Goal: Register for event/course

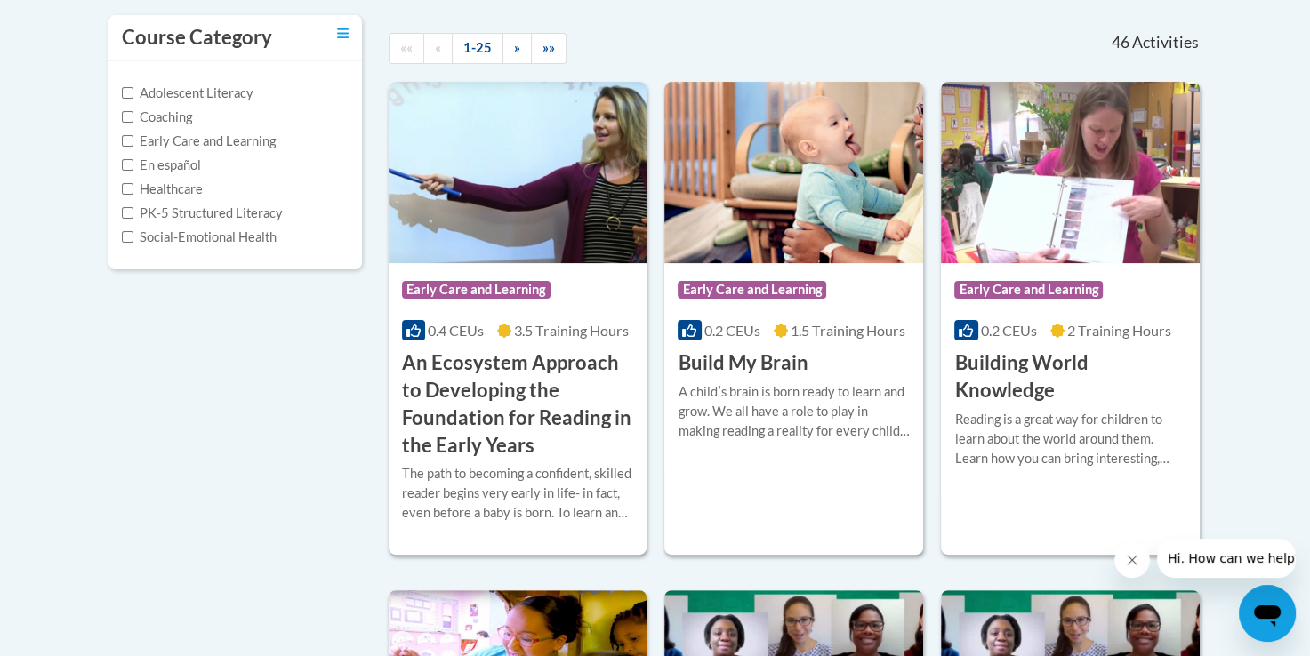
scroll to position [391, 0]
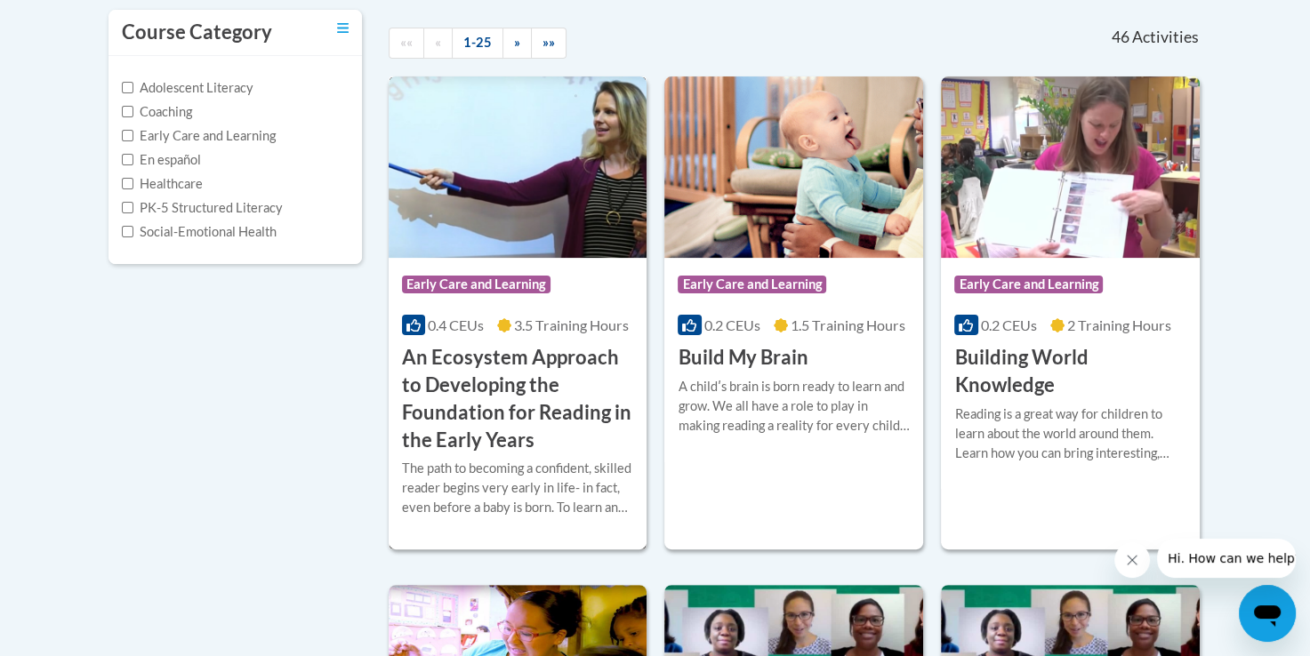
click at [519, 453] on h3 "An Ecosystem Approach to Developing the Foundation for Reading in the Early Yea…" at bounding box center [518, 398] width 232 height 109
click at [526, 428] on h3 "An Ecosystem Approach to Developing the Foundation for Reading in the Early Yea…" at bounding box center [518, 398] width 232 height 109
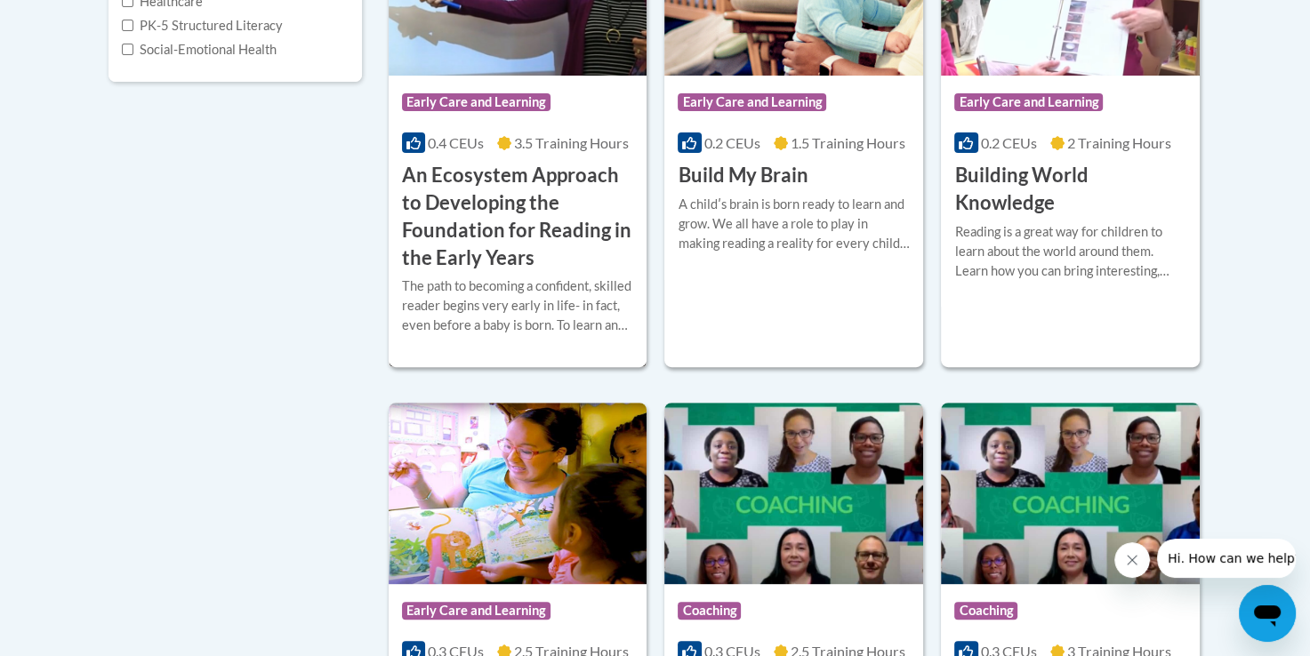
scroll to position [621, 0]
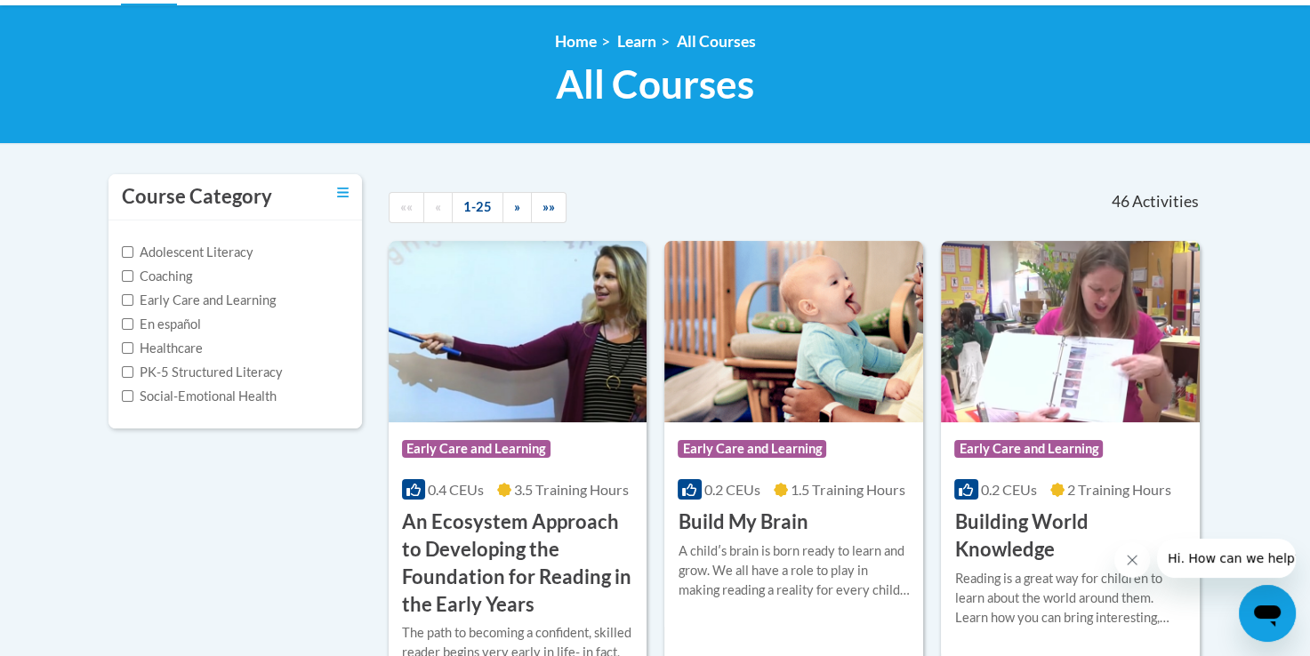
scroll to position [171, 0]
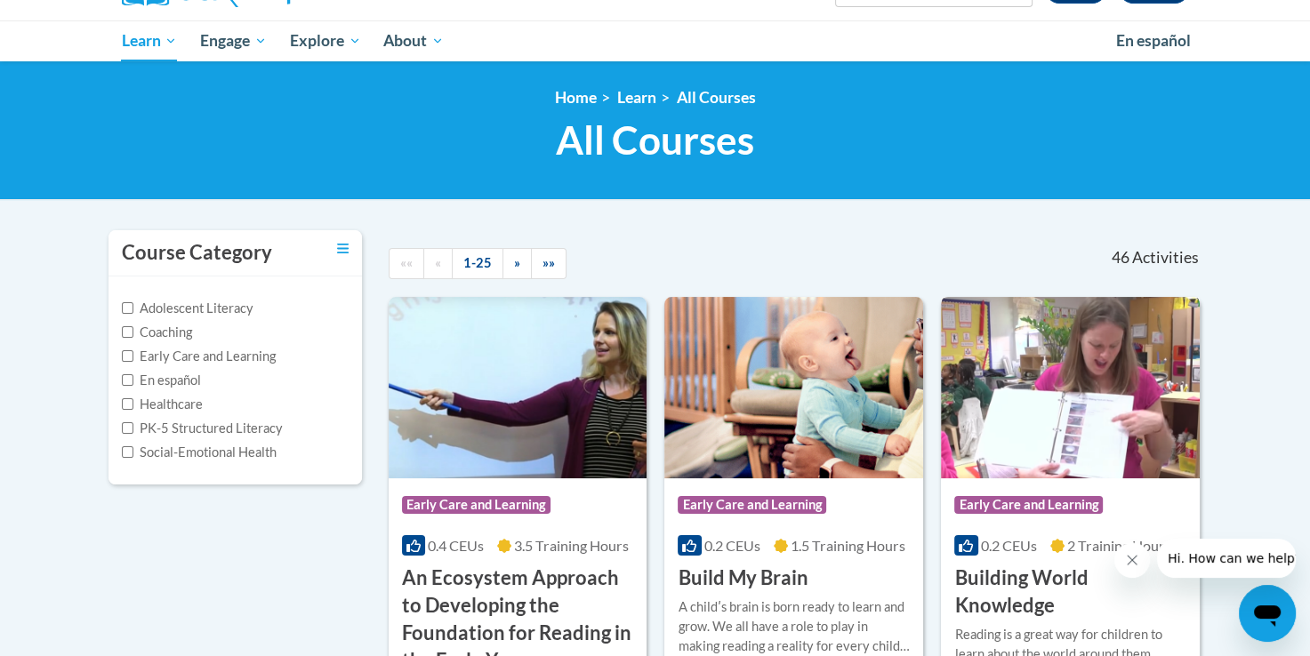
click at [1117, 581] on h3 "Building World Knowledge" at bounding box center [1070, 592] width 232 height 55
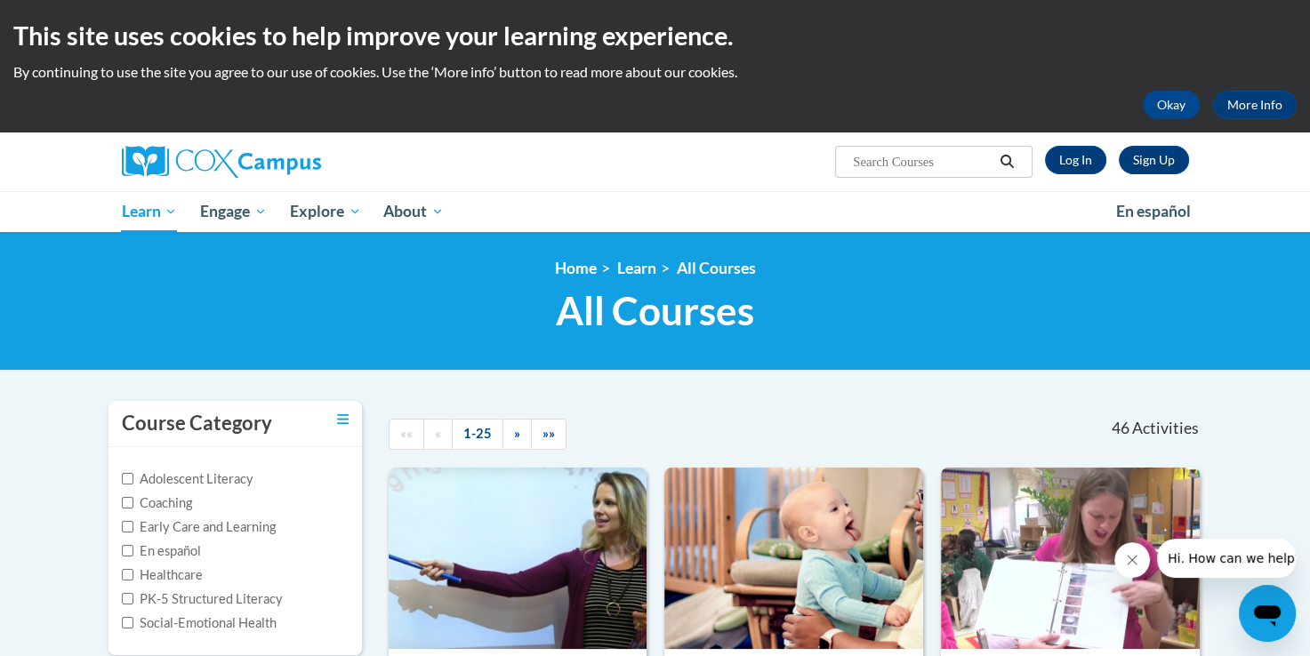
click at [958, 155] on input "Search..." at bounding box center [922, 161] width 142 height 21
type input "dyslexia"
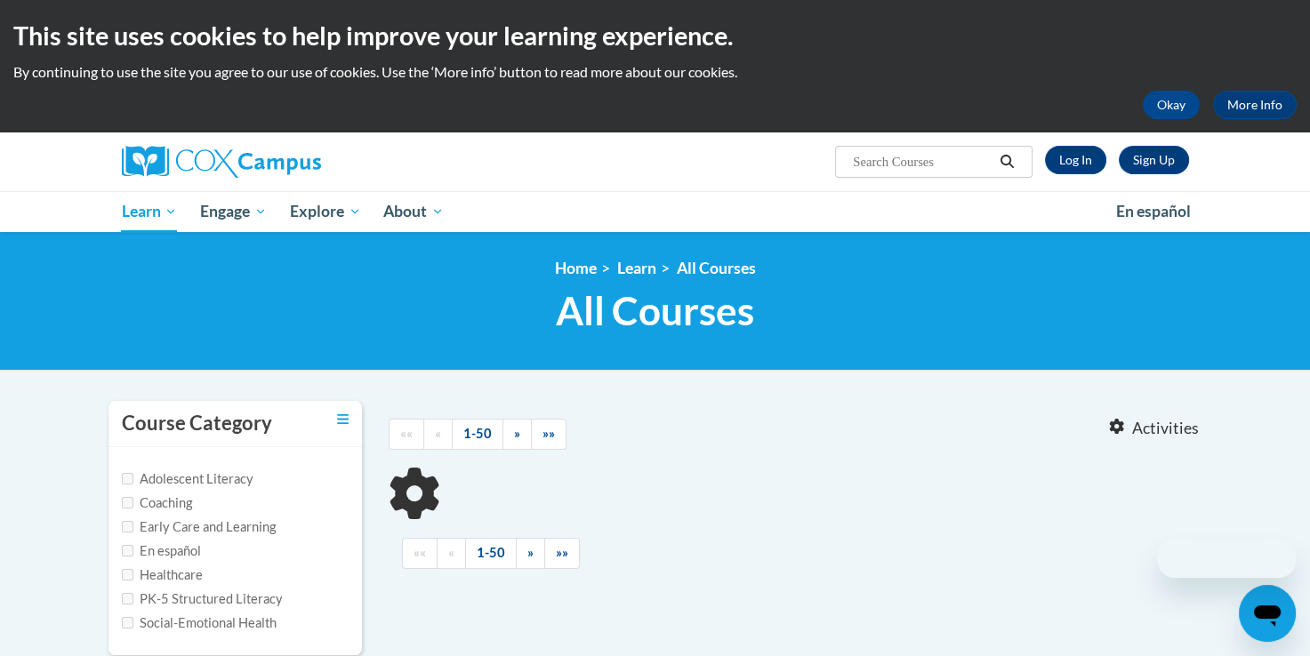
type input "[MEDICAL_DATA]"
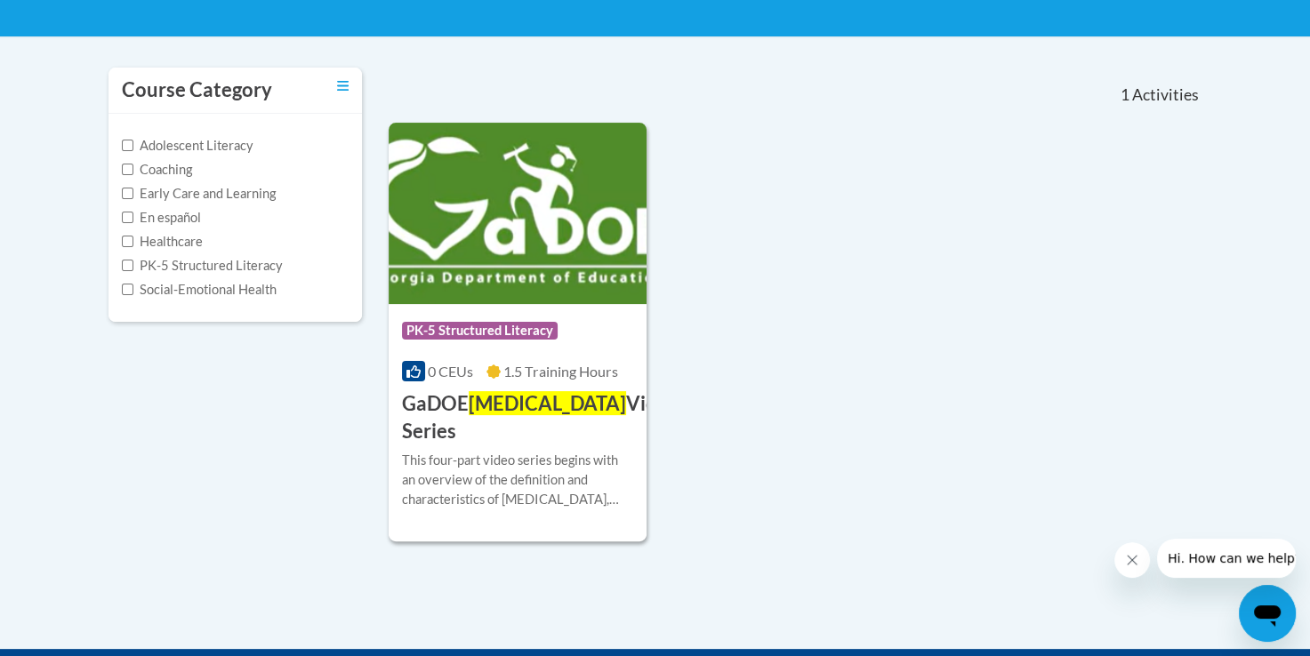
scroll to position [341, 0]
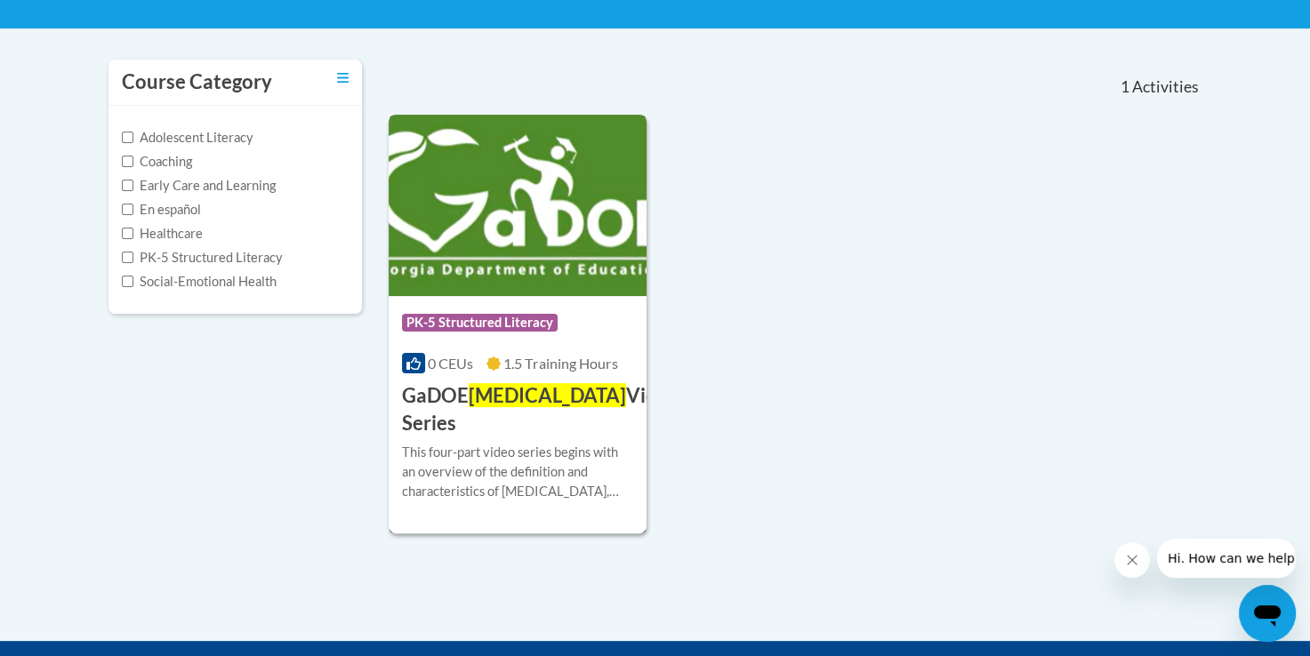
click at [549, 395] on h3 "GaDOE Dyslexia Video Series" at bounding box center [540, 409] width 277 height 55
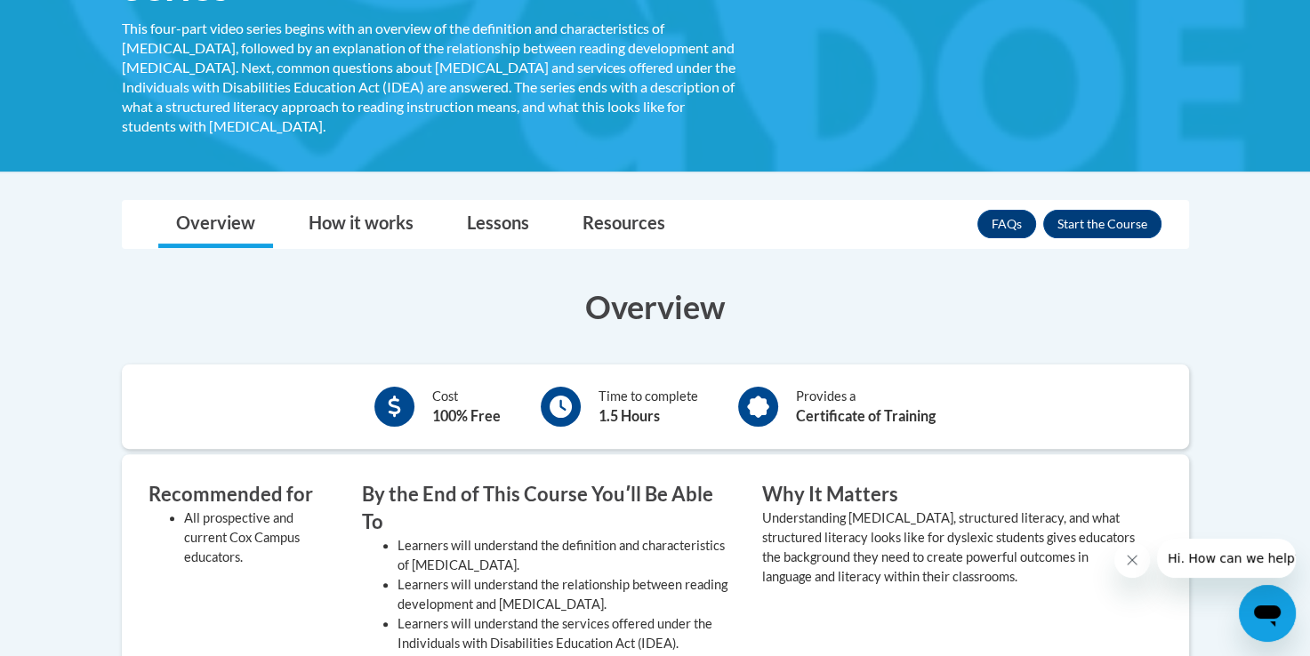
scroll to position [377, 0]
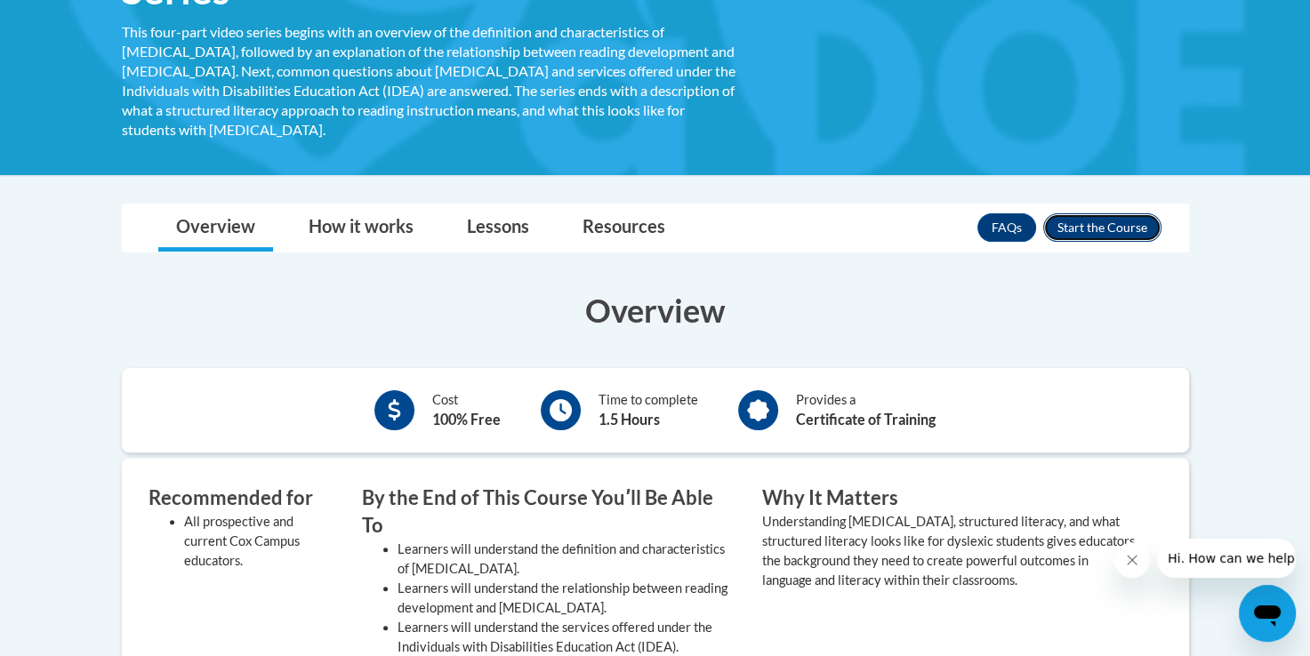
click at [1148, 213] on button "Enroll" at bounding box center [1102, 227] width 118 height 28
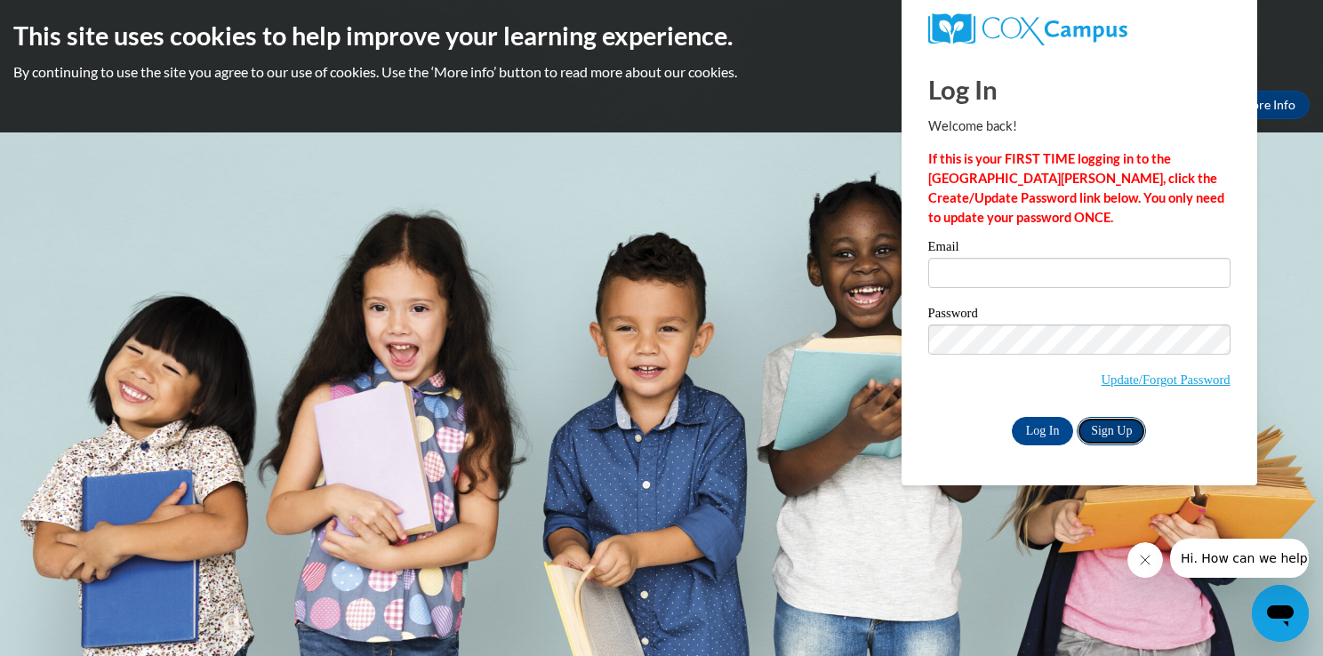
click at [1124, 434] on link "Sign Up" at bounding box center [1111, 431] width 69 height 28
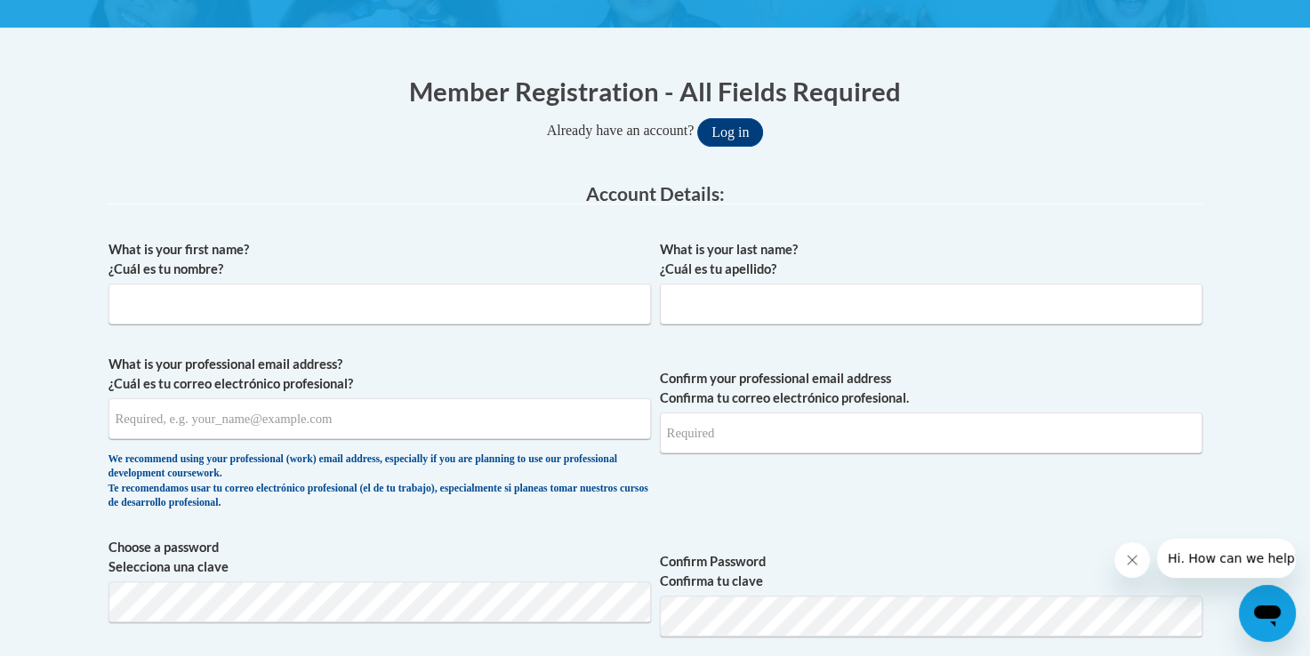
scroll to position [304, 0]
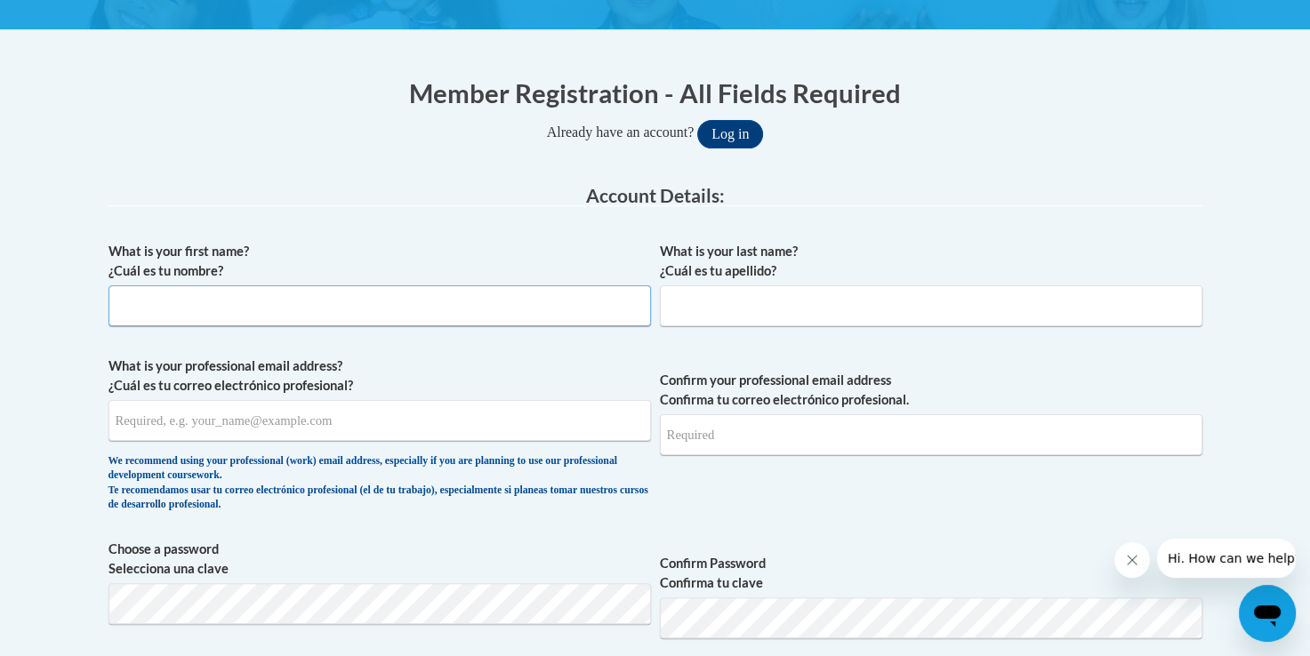
click at [548, 306] on input "What is your first name? ¿Cuál es tu nombre?" at bounding box center [379, 305] width 542 height 41
type input "Akeely"
type input "Smith"
type input "smithakeely@gmail.com"
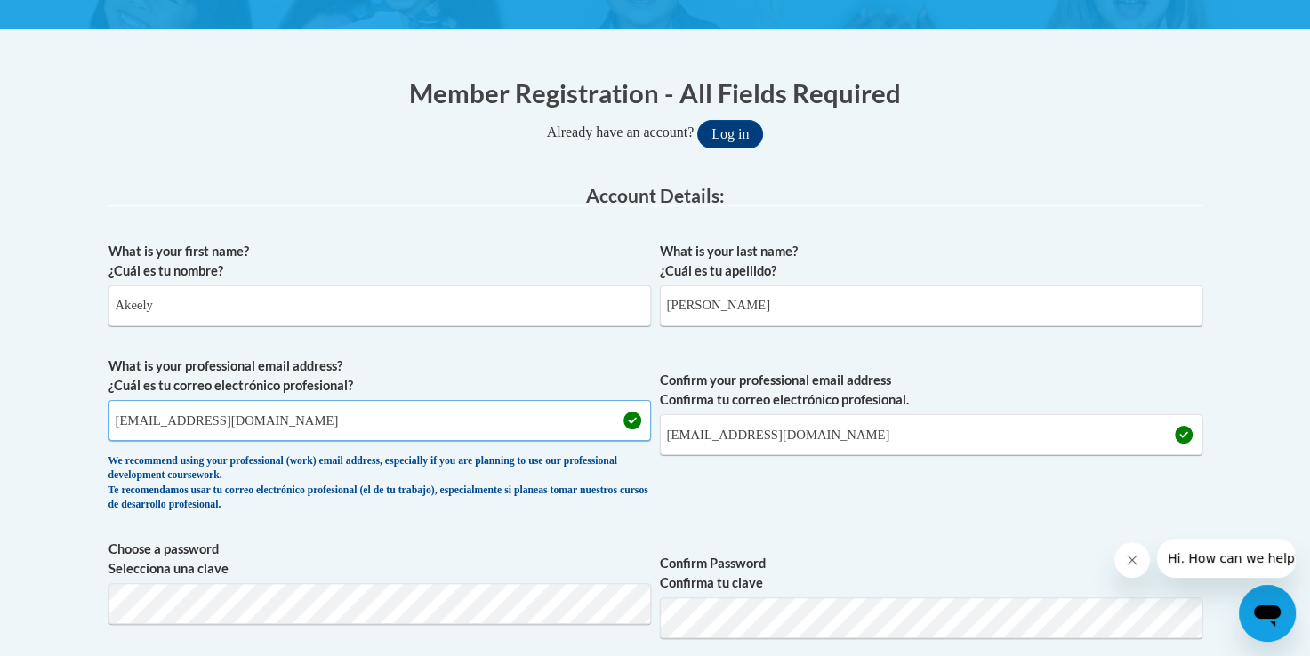
click at [149, 427] on input "smithakeely@gmail.com" at bounding box center [379, 420] width 542 height 41
click at [179, 421] on input "smithakeely@gmail.com" at bounding box center [379, 420] width 542 height 41
click at [181, 421] on input "smithakeely@gmail.com" at bounding box center [379, 420] width 542 height 41
click at [185, 424] on input "smithakeely@gmail.com" at bounding box center [379, 420] width 542 height 41
click at [180, 425] on input "smithakeely@gmail.com" at bounding box center [379, 420] width 542 height 41
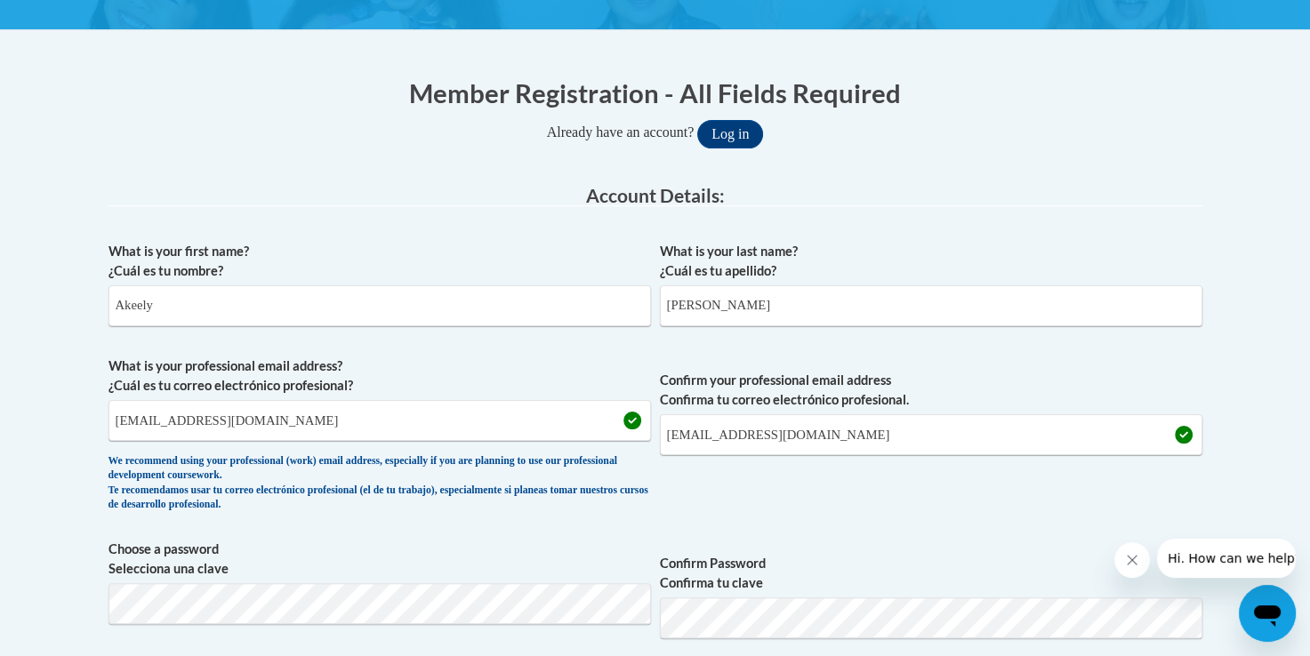
drag, startPoint x: 365, startPoint y: 414, endPoint x: 76, endPoint y: 450, distance: 291.1
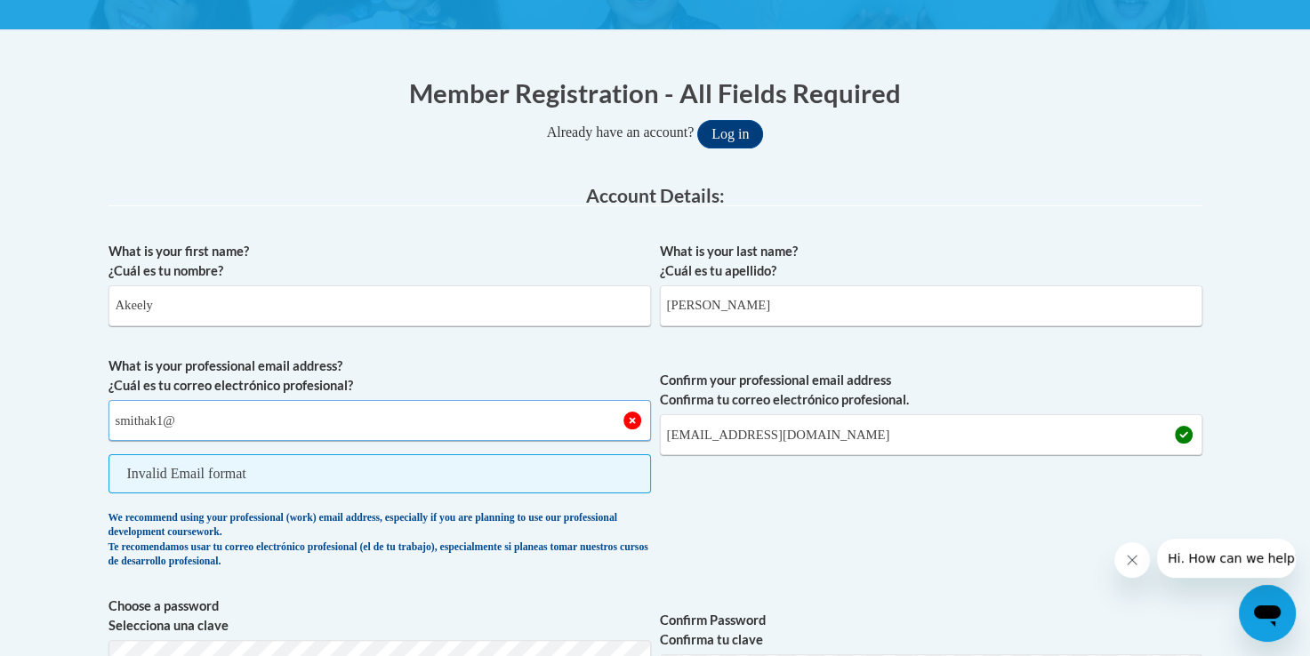
type input "smithak1@boe.richmond.k12.ga.us"
click at [864, 438] on input "smithakeely@gmail.com" at bounding box center [931, 434] width 542 height 41
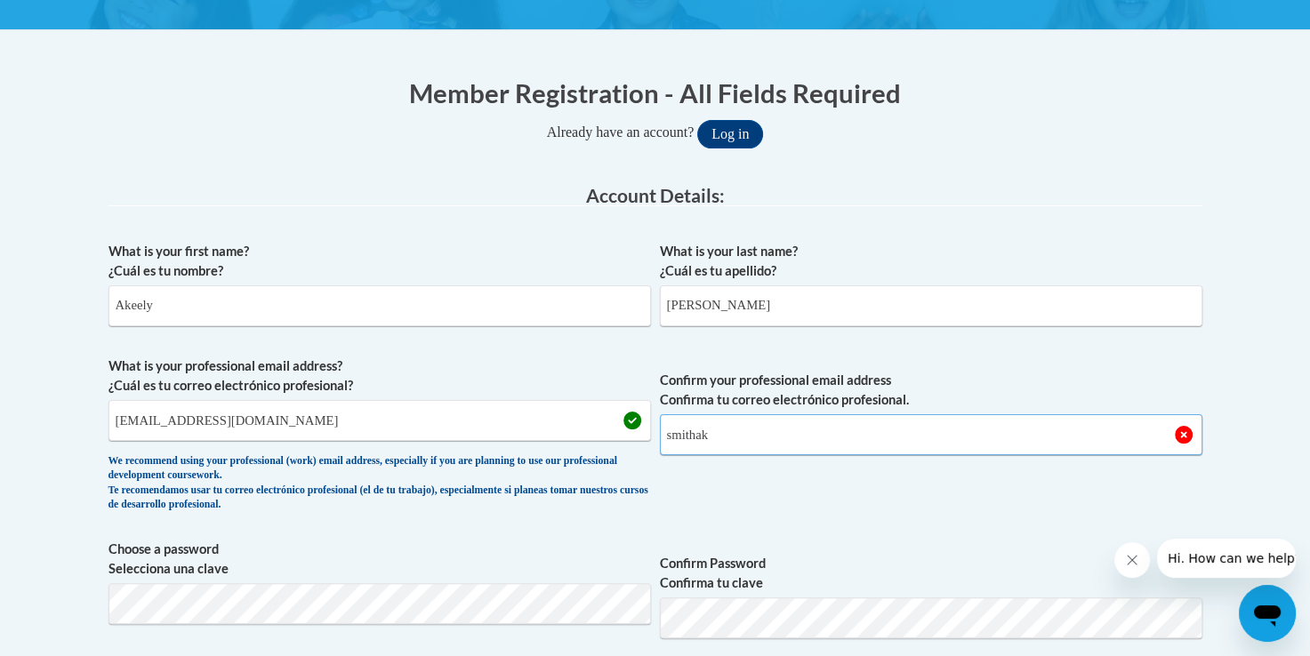
type input "smithak1@boe.richmond.k12.ga.us"
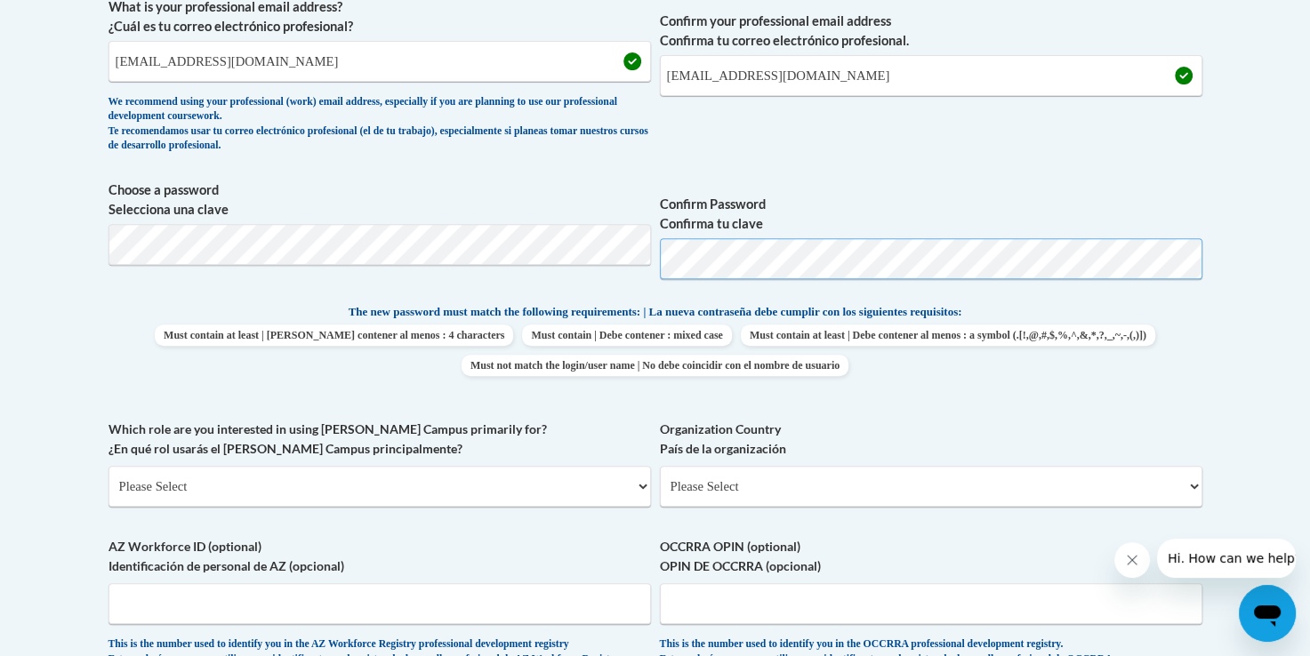
scroll to position [693, 0]
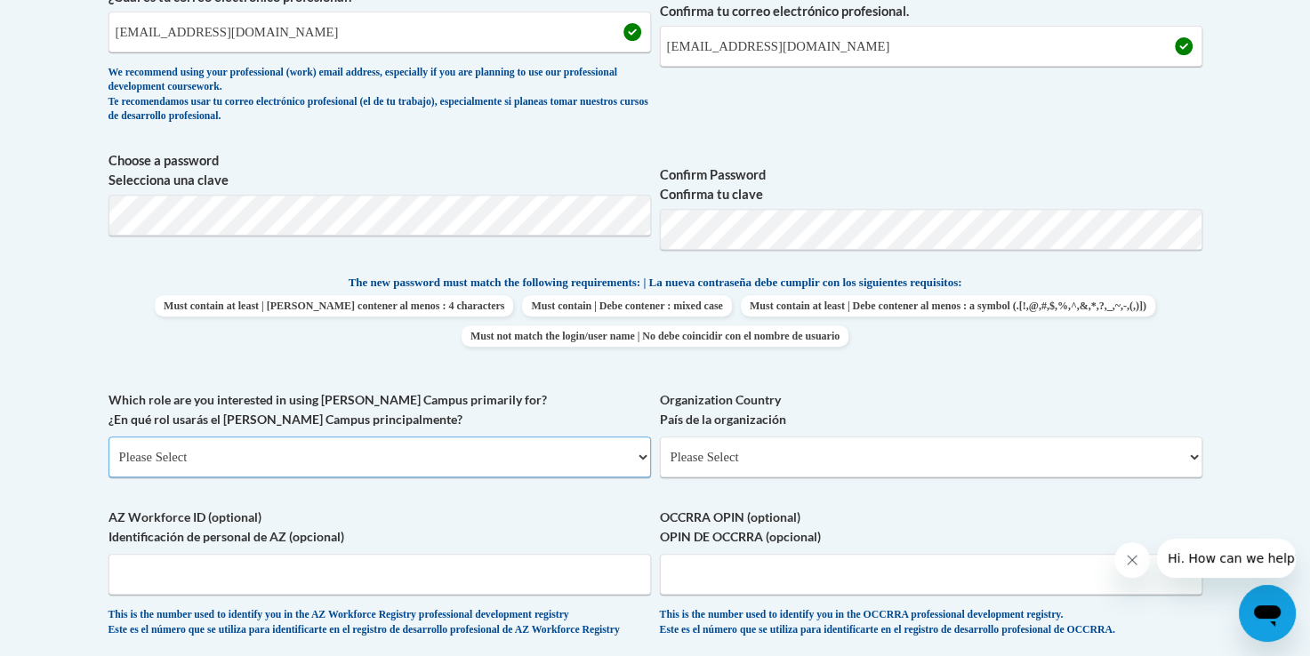
click at [164, 461] on select "Please Select College/University | Colegio/Universidad Community/Nonprofit Part…" at bounding box center [379, 457] width 542 height 41
select select "5a18ea06-2b54-4451-96f2-d152daf9eac5"
click at [108, 437] on select "Please Select College/University | Colegio/Universidad Community/Nonprofit Part…" at bounding box center [379, 457] width 542 height 41
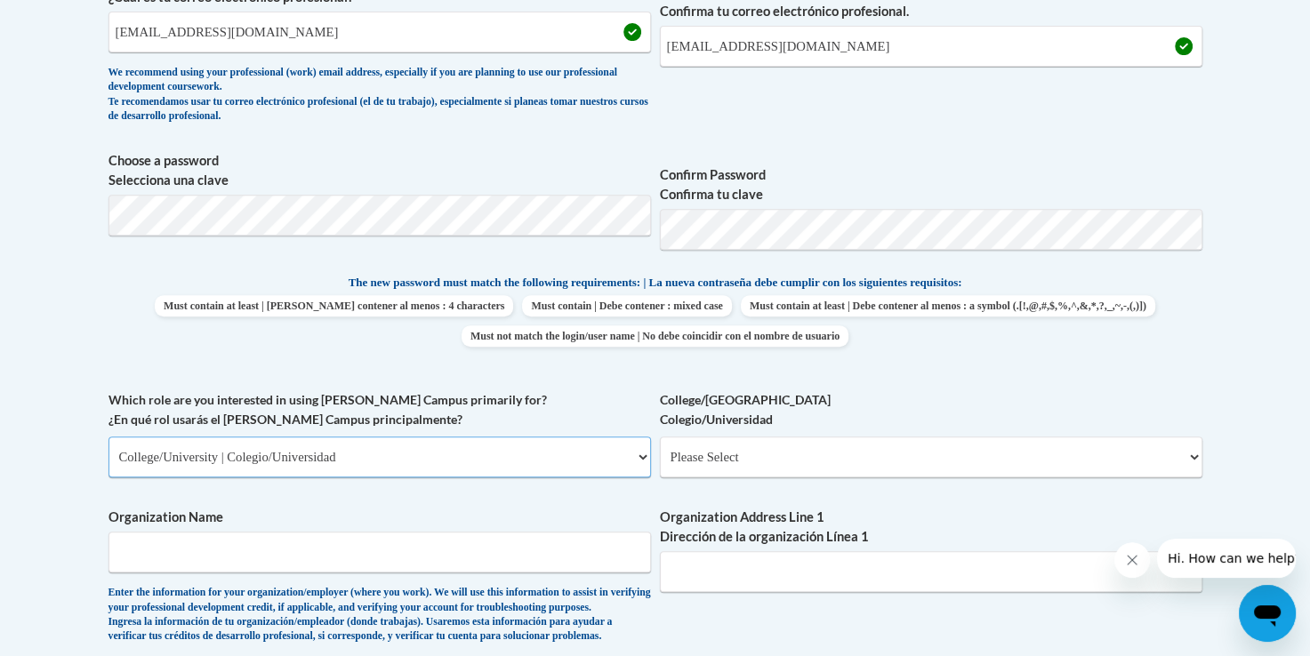
click at [150, 466] on select "Please Select College/University | Colegio/Universidad Community/Nonprofit Part…" at bounding box center [379, 457] width 542 height 41
click at [49, 462] on body "This site uses cookies to help improve your learning experience. By continuing …" at bounding box center [655, 532] width 1310 height 2451
click at [694, 469] on select "Please Select College/University Staff | Empleado universitario College/Univers…" at bounding box center [931, 457] width 542 height 41
select select "99b32b07-cffc-426c-8bf6-0cd77760d84b"
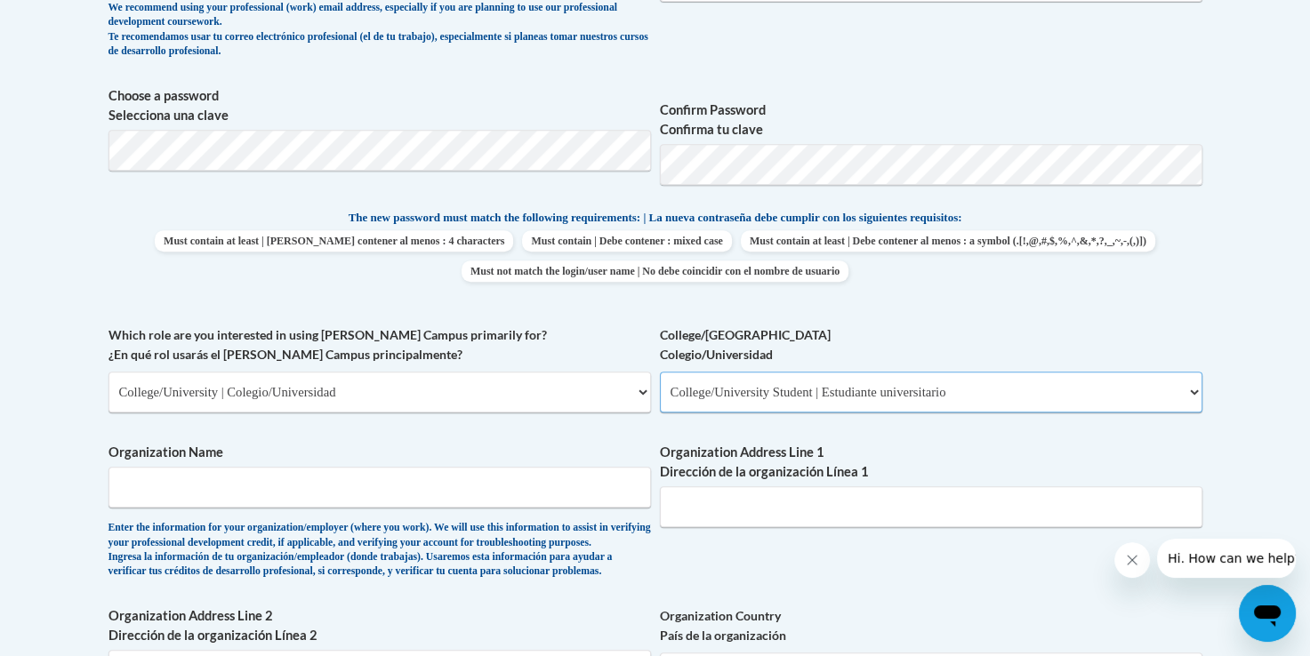
scroll to position [757, 0]
click at [541, 484] on input "Organization Name" at bounding box center [379, 488] width 542 height 41
type input "augusta university"
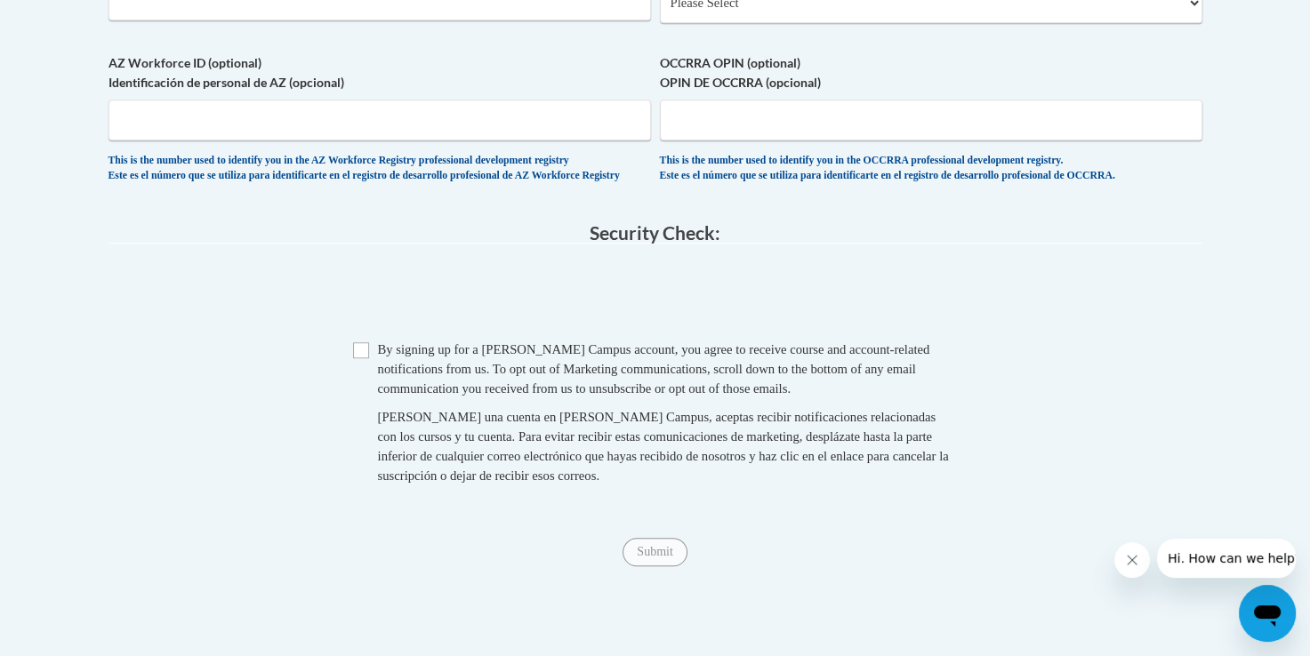
scroll to position [1430, 0]
click at [360, 357] on input "Checkbox" at bounding box center [361, 349] width 16 height 16
checkbox input "true"
click at [637, 565] on input "Submit" at bounding box center [654, 550] width 64 height 28
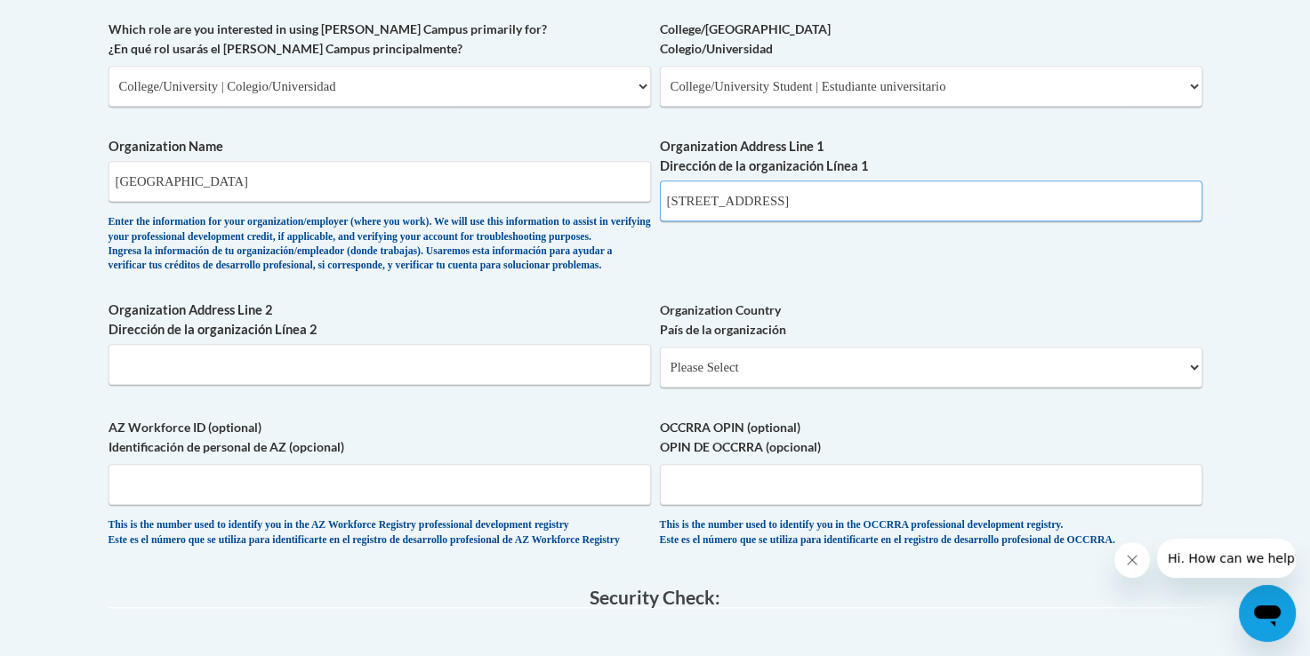
scroll to position [1089, 0]
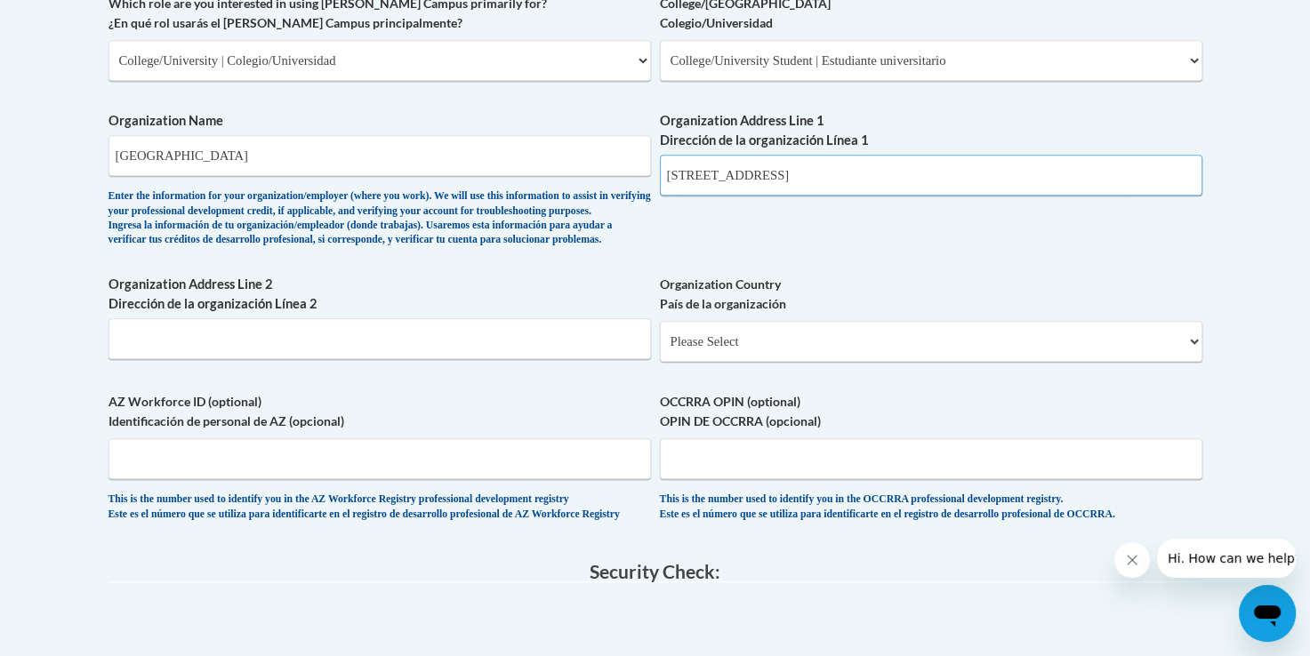
type input "1120 15th St"
click at [731, 357] on select "Please Select United States | Estados Unidos Outside of the United States | Fue…" at bounding box center [931, 341] width 542 height 41
select select "ad49bcad-a171-4b2e-b99c-48b446064914"
click at [660, 349] on select "Please Select United States | Estados Unidos Outside of the United States | Fue…" at bounding box center [931, 341] width 542 height 41
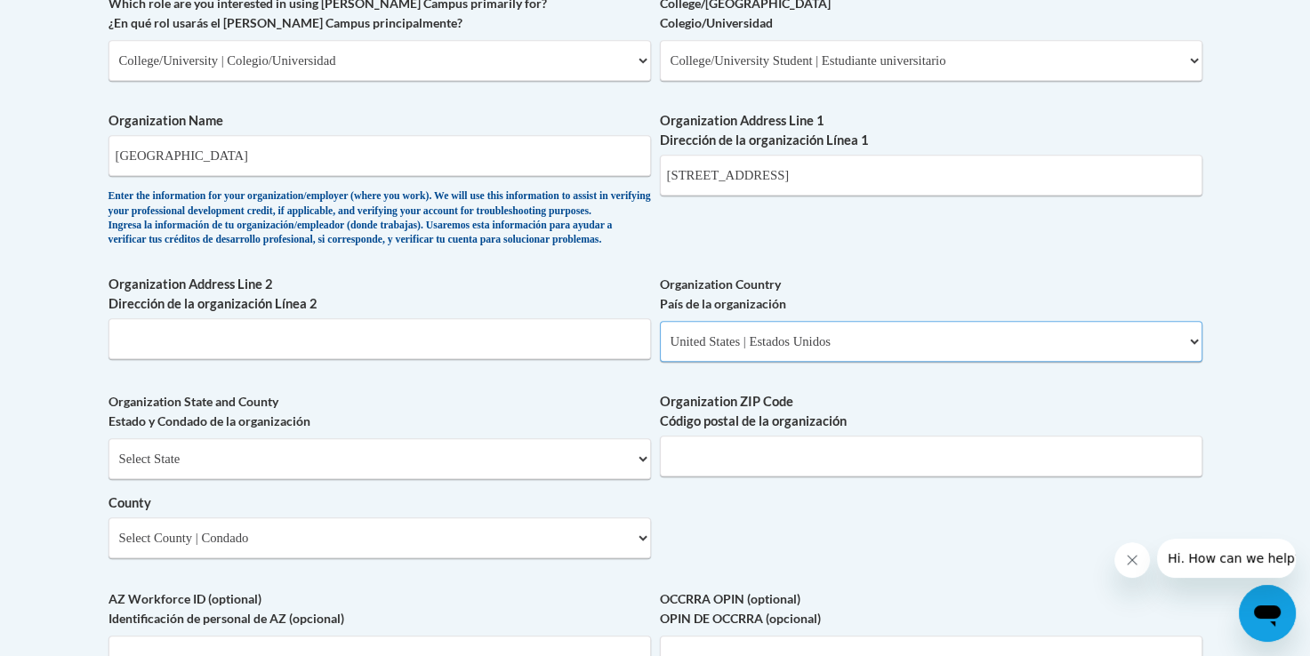
select select
click at [191, 479] on select "Select State Alabama Alaska Arizona Arkansas California Colorado Connecticut De…" at bounding box center [379, 458] width 542 height 41
select select "Georgia"
click at [814, 477] on input "Organization ZIP Code Código postal de la organización" at bounding box center [931, 456] width 542 height 41
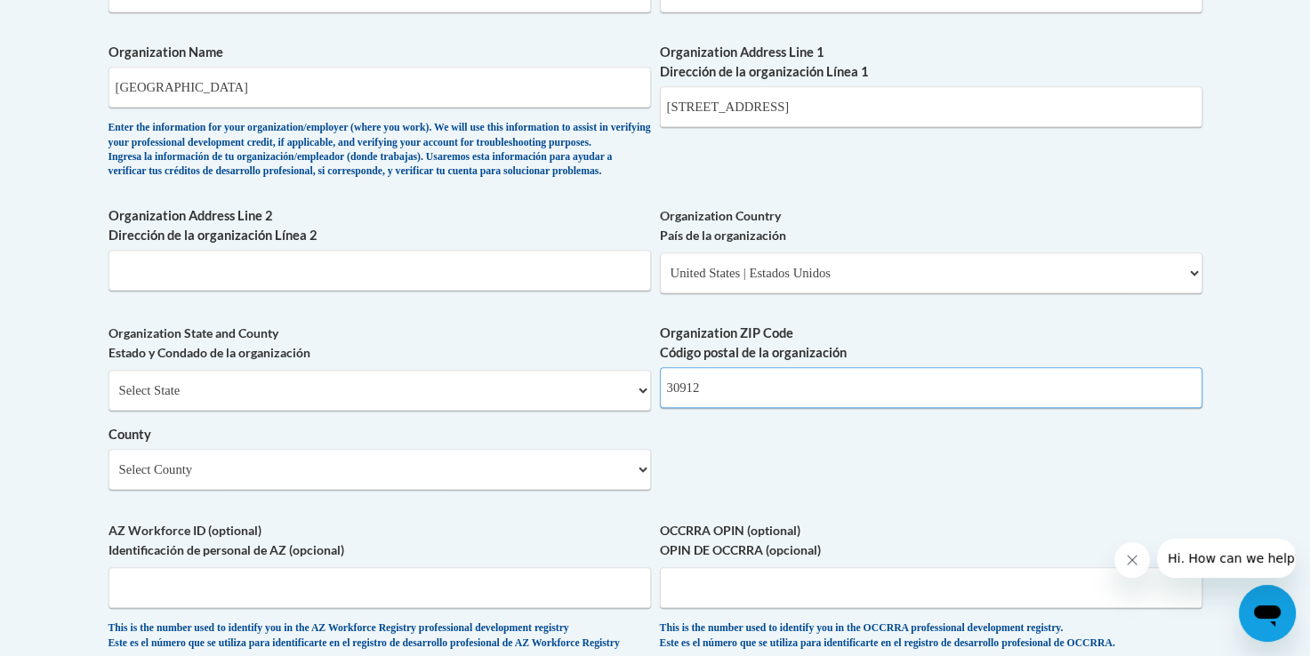
scroll to position [1180, 0]
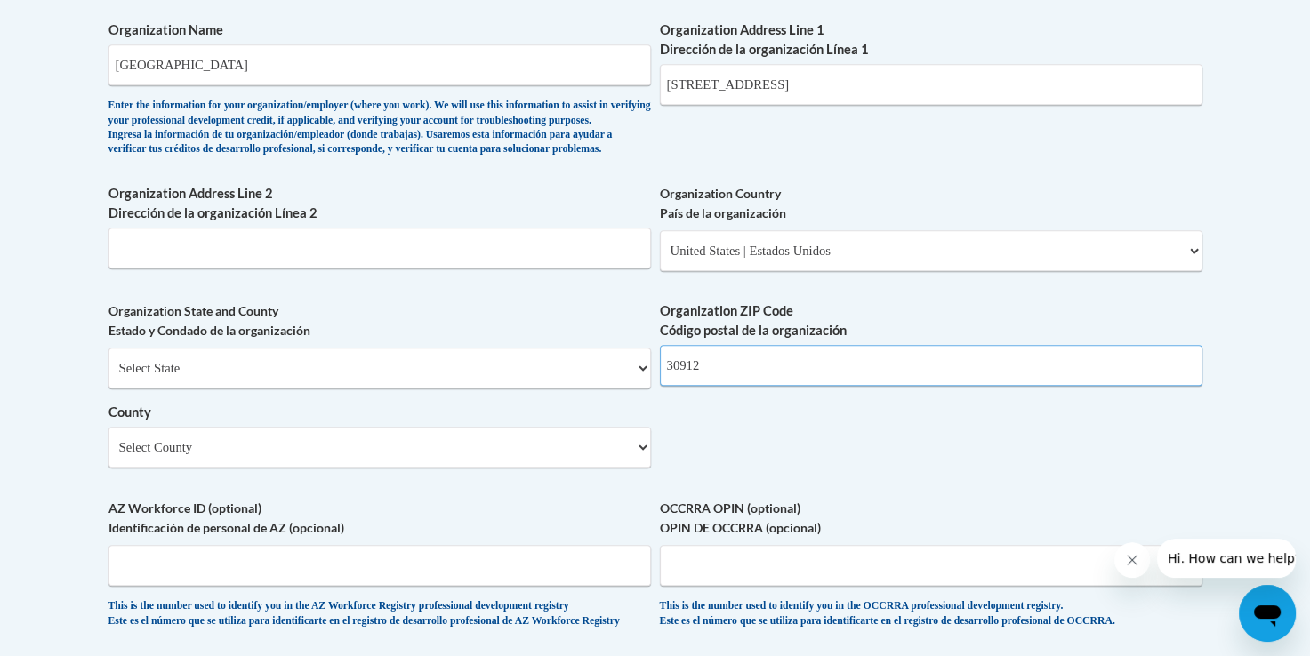
type input "30912"
click at [142, 468] on select "Select County Appling Atkinson Bacon Baker Baldwin Banks Barrow Bartow Ben Hill…" at bounding box center [379, 447] width 542 height 41
select select "Richmond"
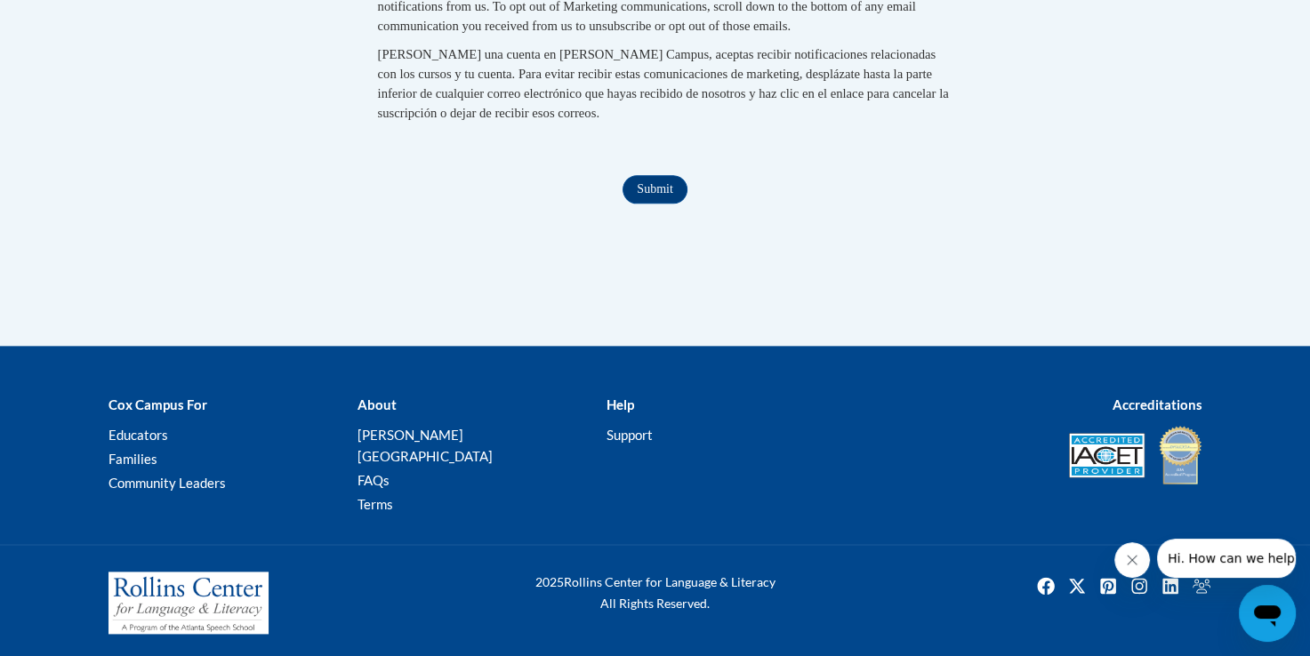
scroll to position [2013, 0]
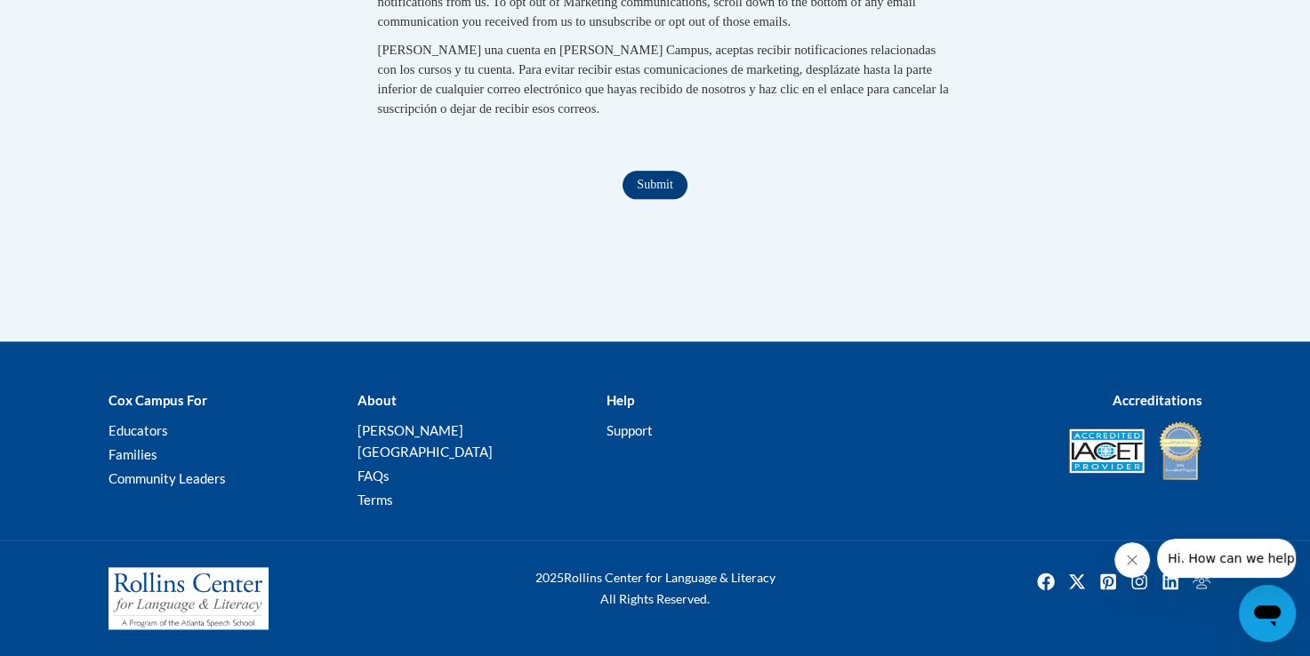
click at [658, 195] on input "Submit" at bounding box center [654, 185] width 64 height 28
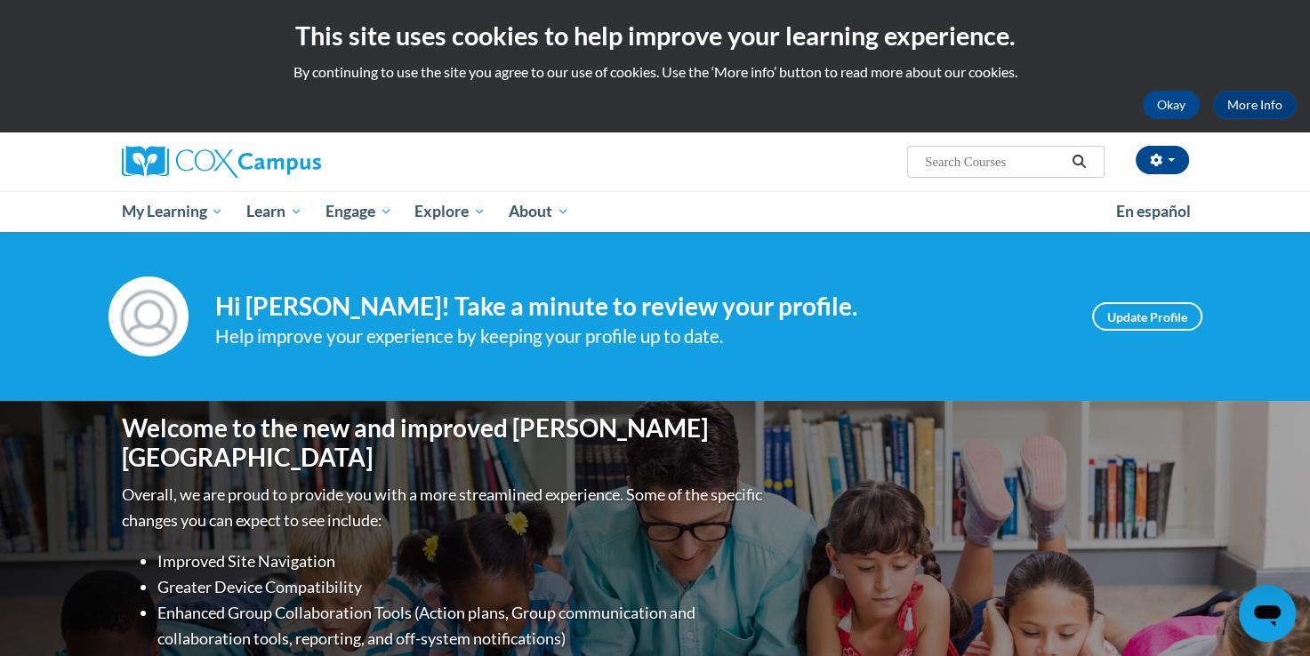
click at [572, 498] on p "Overall, we are proud to provide you with a more streamlined experience. Some o…" at bounding box center [444, 508] width 645 height 52
click at [966, 152] on input "Search..." at bounding box center [994, 161] width 142 height 21
click at [1033, 132] on div "Akeely Smith (Eastern Daylight Time GMT-0400 ) My Profile Inbox My Transcripts …" at bounding box center [837, 154] width 729 height 45
click at [1010, 168] on input "Search..." at bounding box center [994, 161] width 142 height 21
type input "[MEDICAL_DATA]"
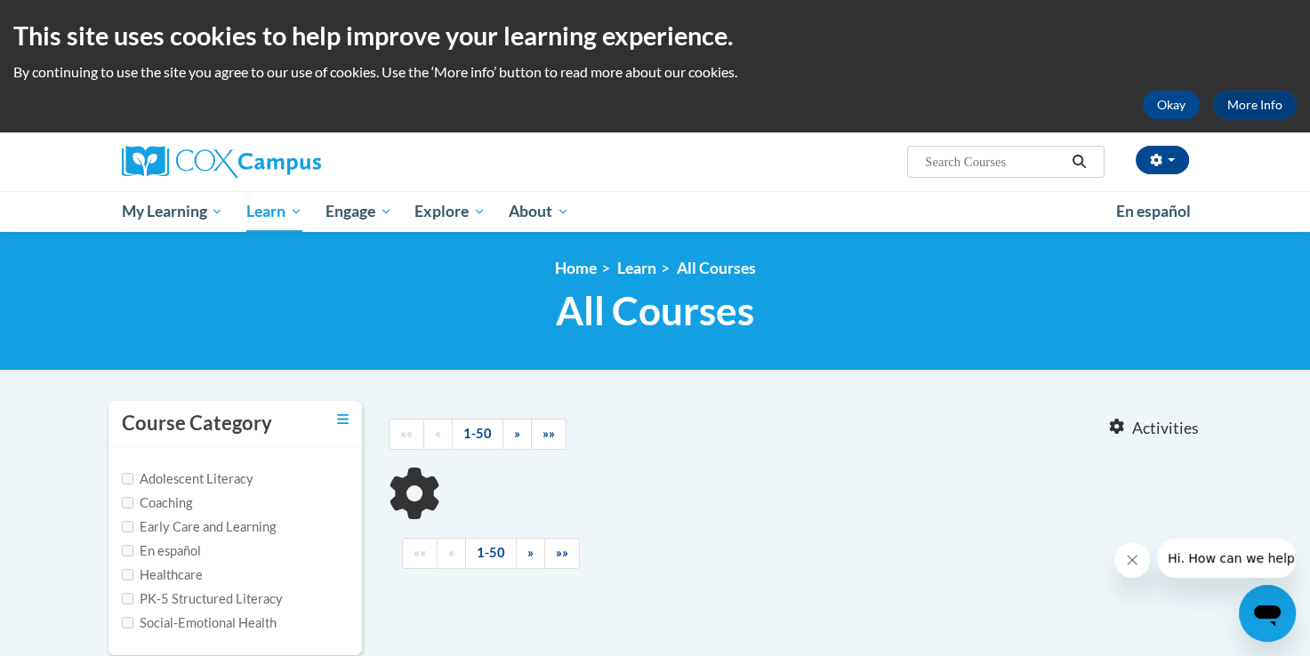
type input "[MEDICAL_DATA]"
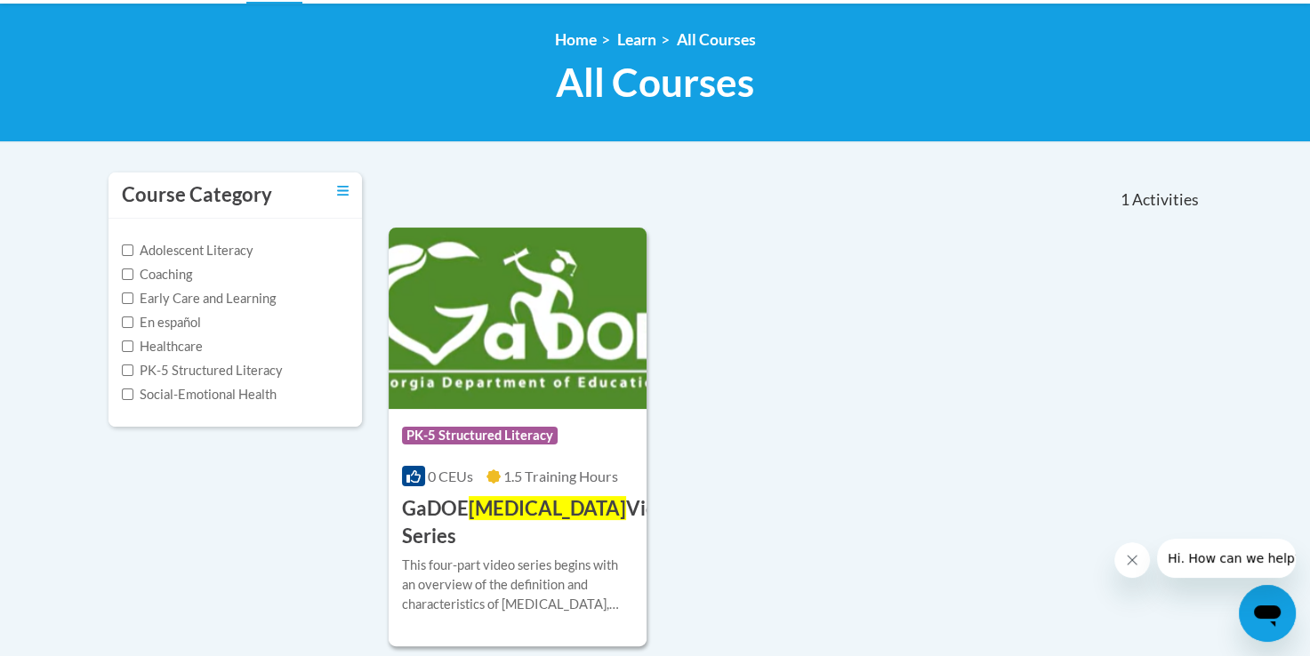
scroll to position [224, 0]
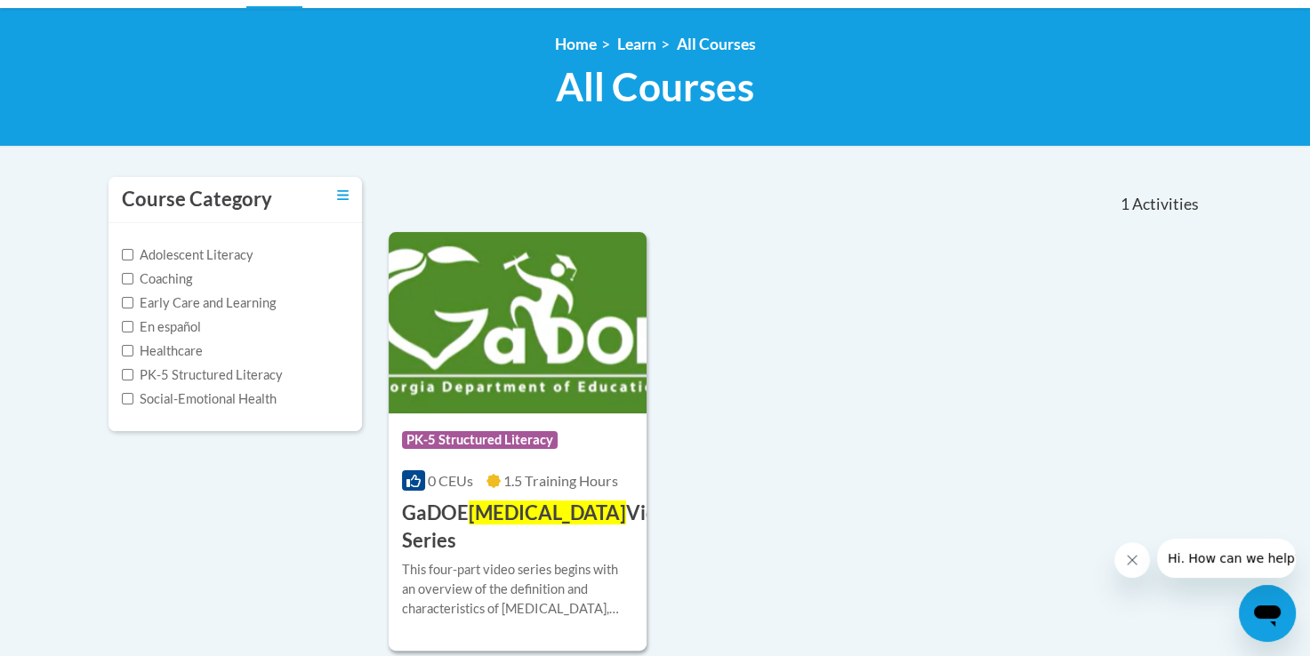
click at [439, 522] on h3 "GaDOE [MEDICAL_DATA] Video Series" at bounding box center [540, 527] width 277 height 55
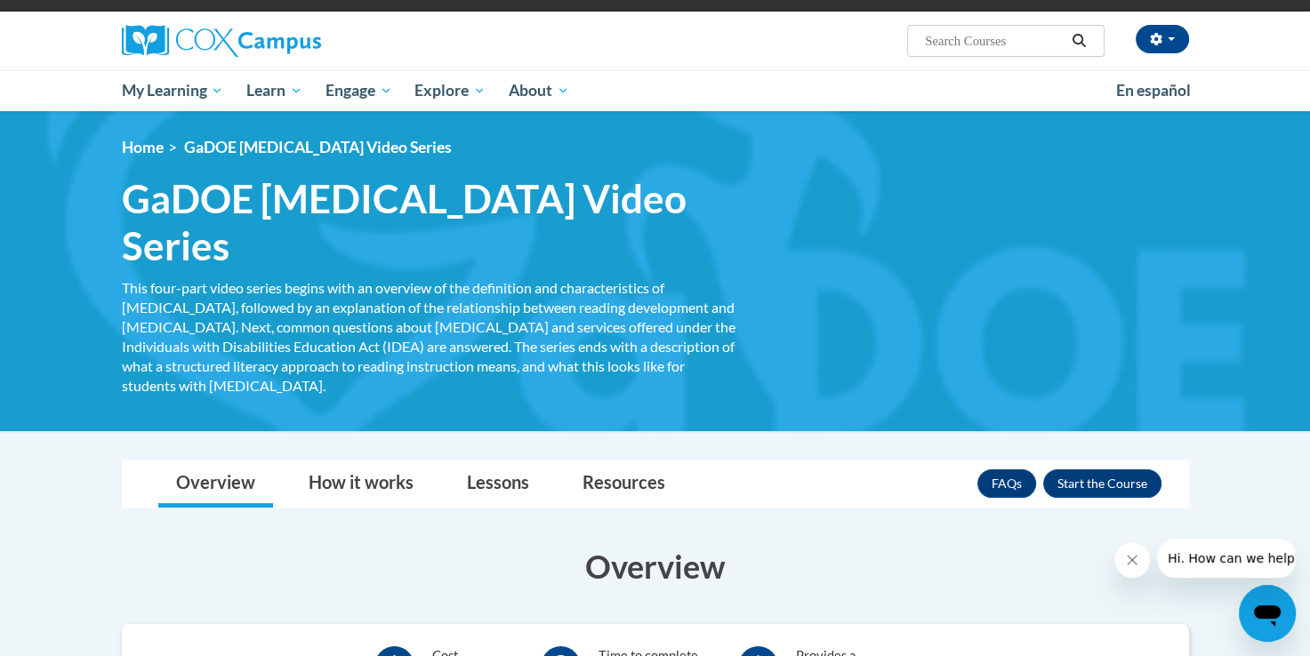
scroll to position [122, 0]
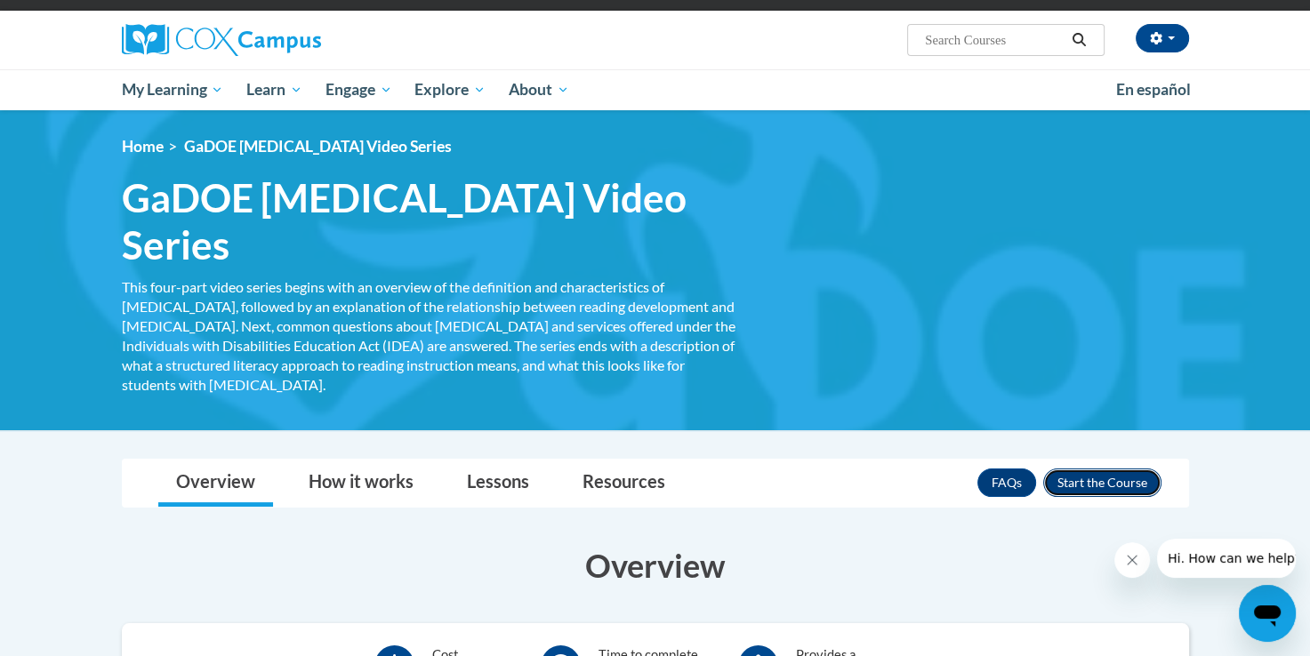
click at [1098, 469] on button "Enroll" at bounding box center [1102, 483] width 118 height 28
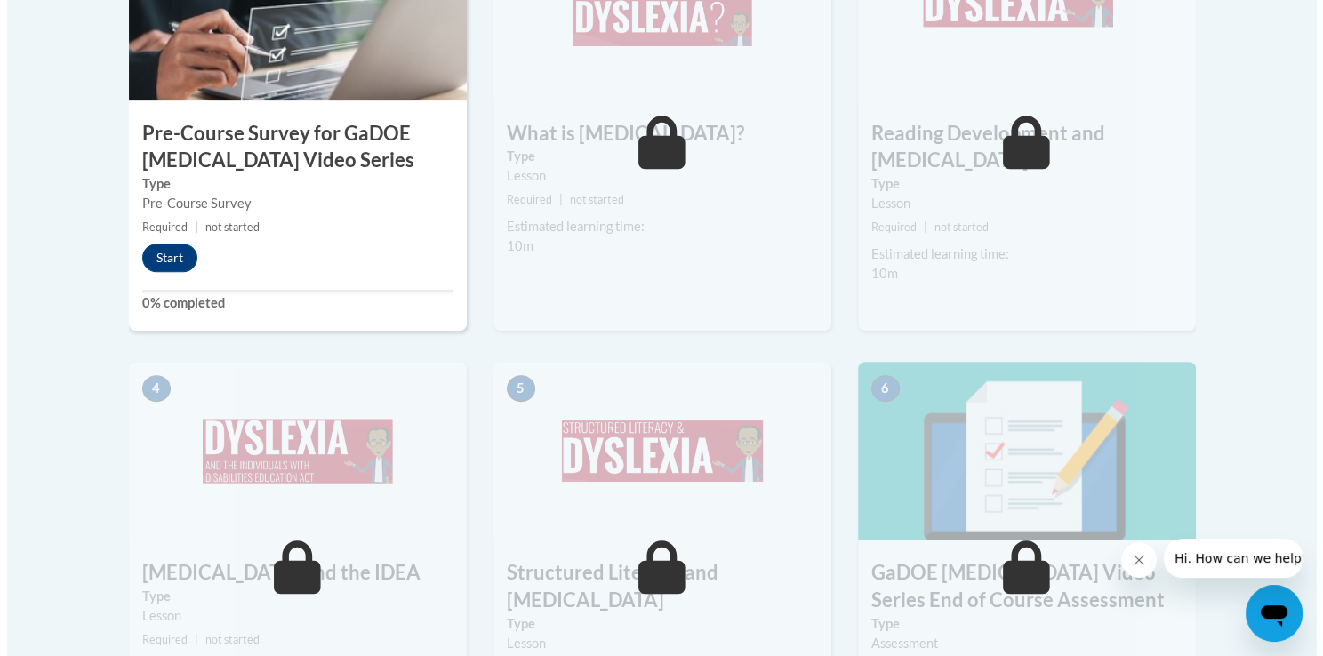
scroll to position [708, 0]
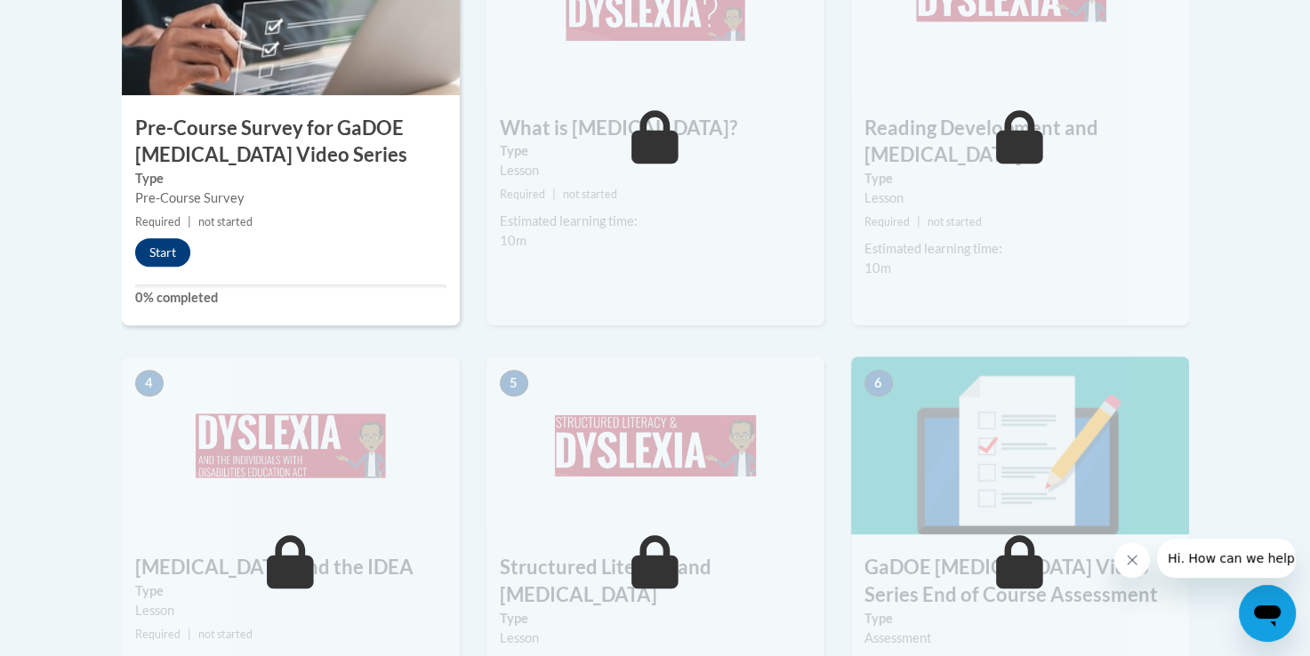
click at [147, 258] on button "Start" at bounding box center [162, 252] width 55 height 28
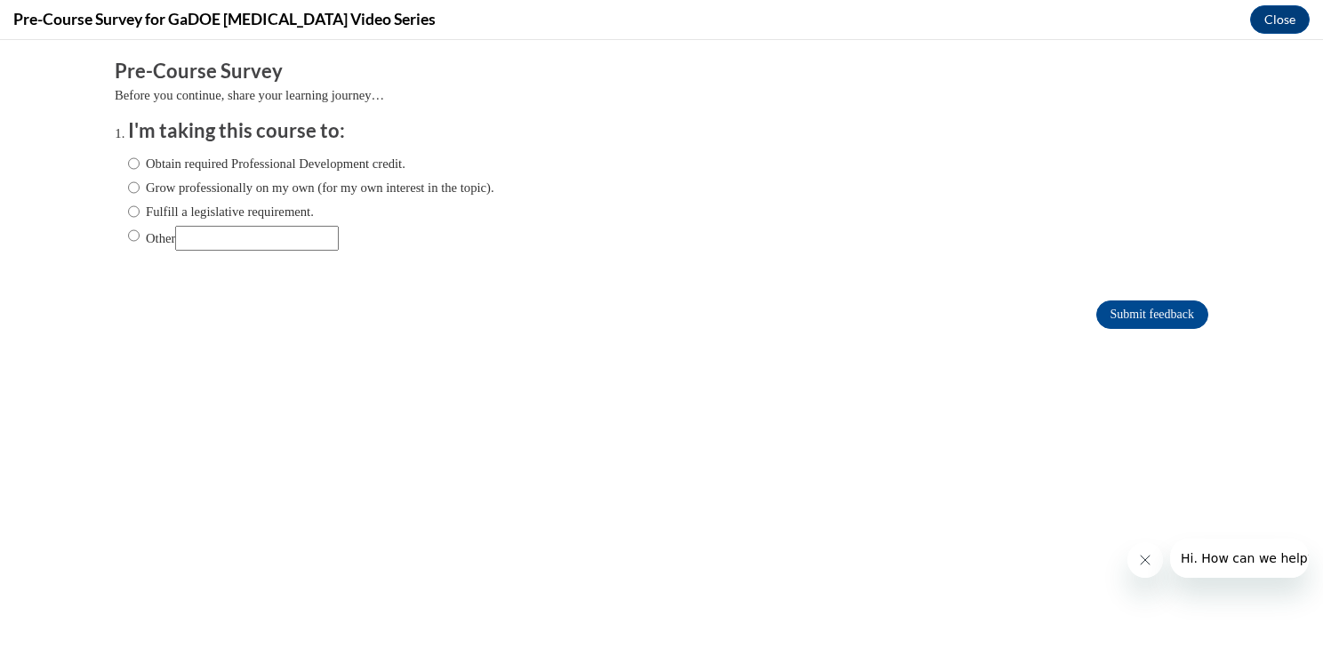
scroll to position [0, 0]
click at [128, 169] on input "Obtain required Professional Development credit." at bounding box center [134, 164] width 12 height 20
radio input "true"
click at [1143, 302] on input "Submit feedback" at bounding box center [1152, 314] width 112 height 28
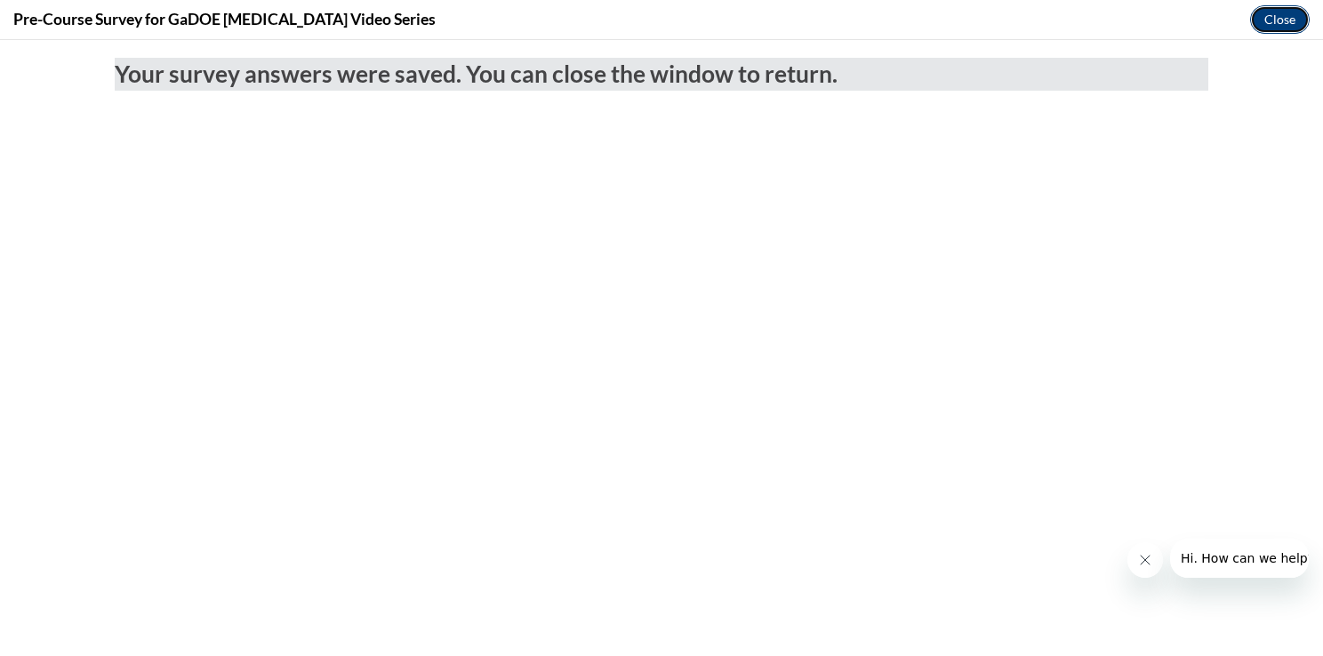
click at [1269, 19] on button "Close" at bounding box center [1280, 19] width 60 height 28
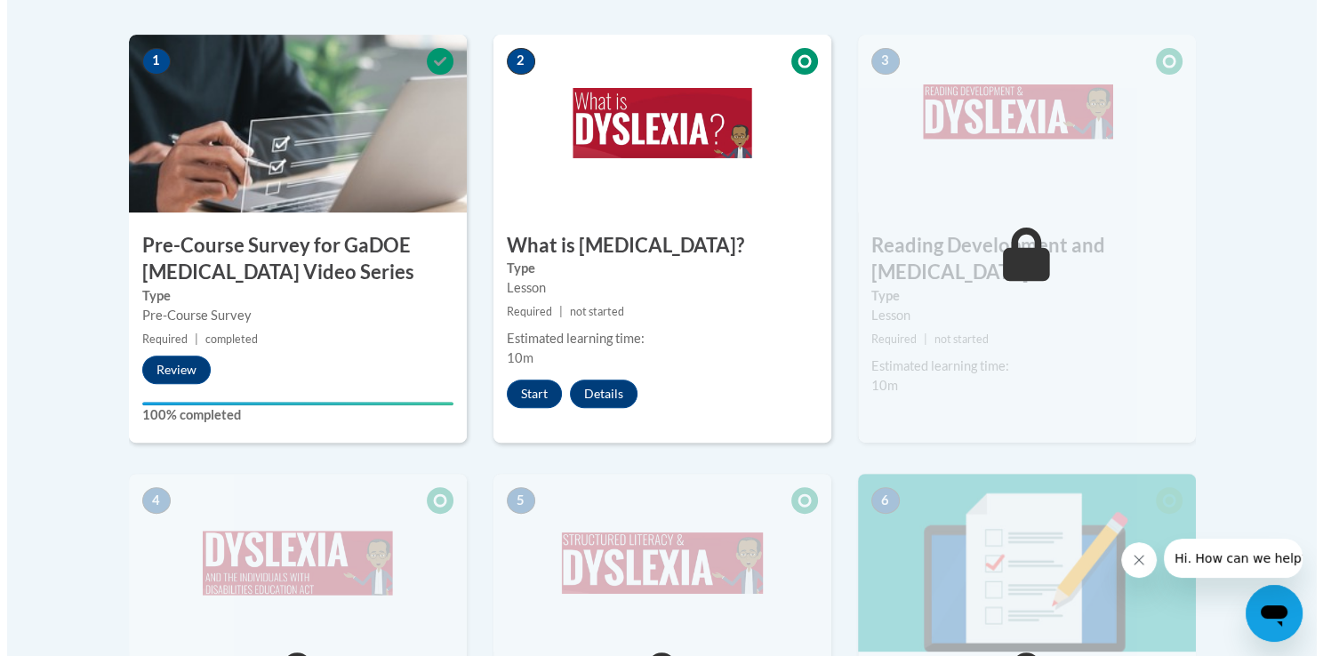
scroll to position [582, 0]
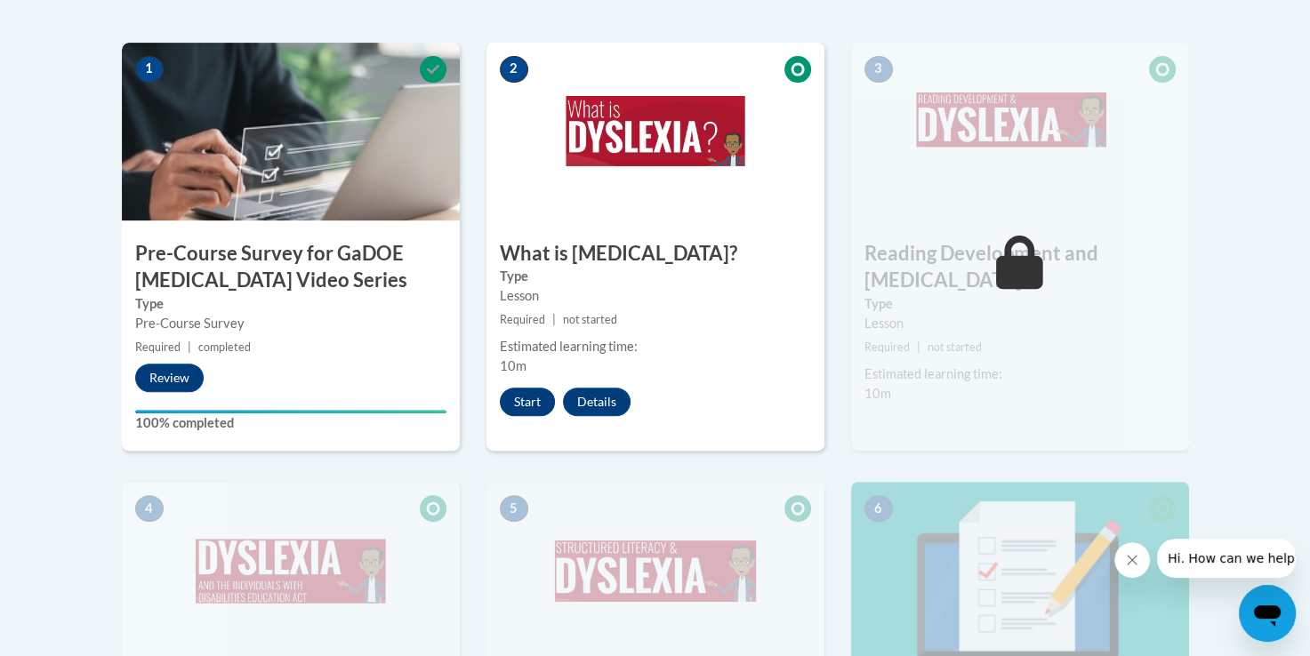
click at [516, 392] on button "Start" at bounding box center [527, 402] width 55 height 28
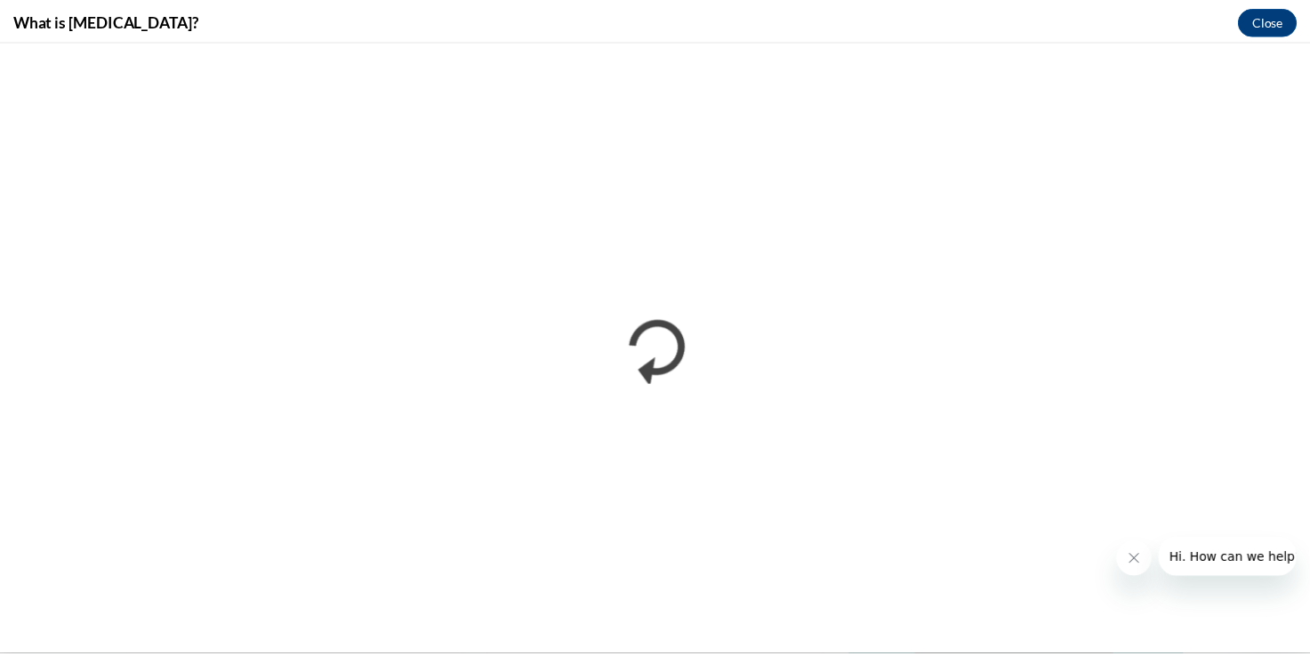
scroll to position [0, 0]
click at [1279, 20] on button "Close" at bounding box center [1280, 19] width 60 height 28
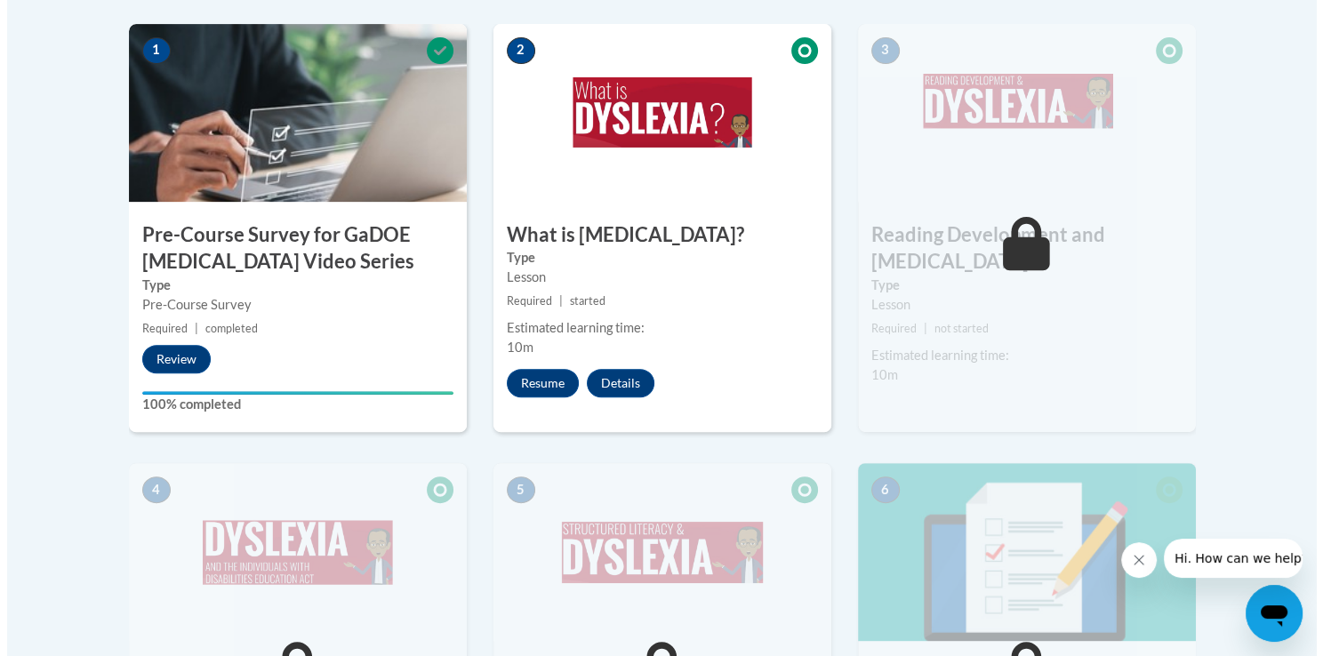
scroll to position [565, 0]
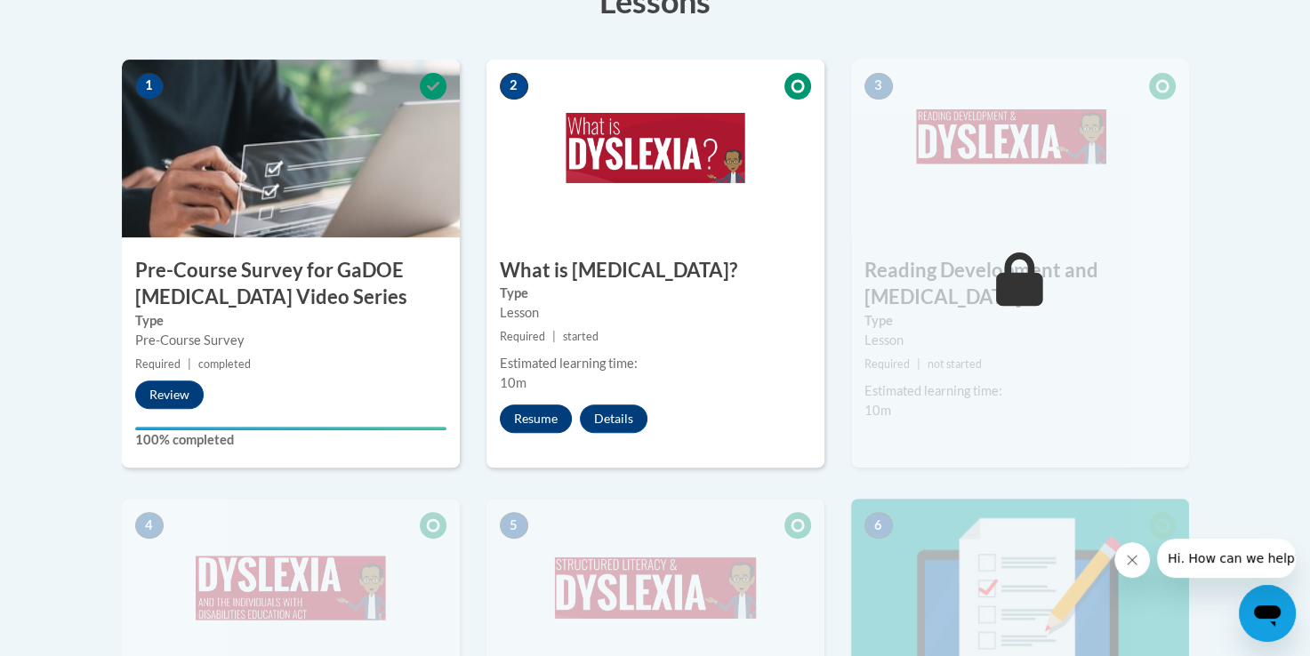
click at [544, 422] on button "Resume" at bounding box center [536, 419] width 72 height 28
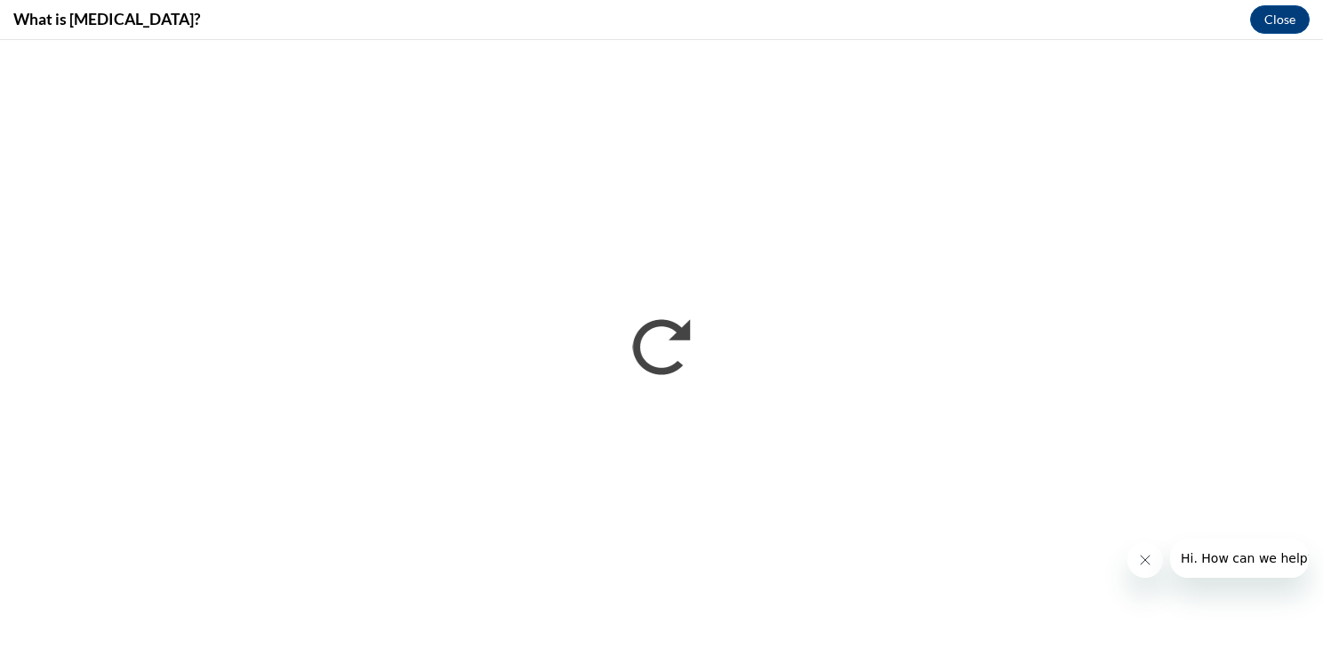
scroll to position [0, 0]
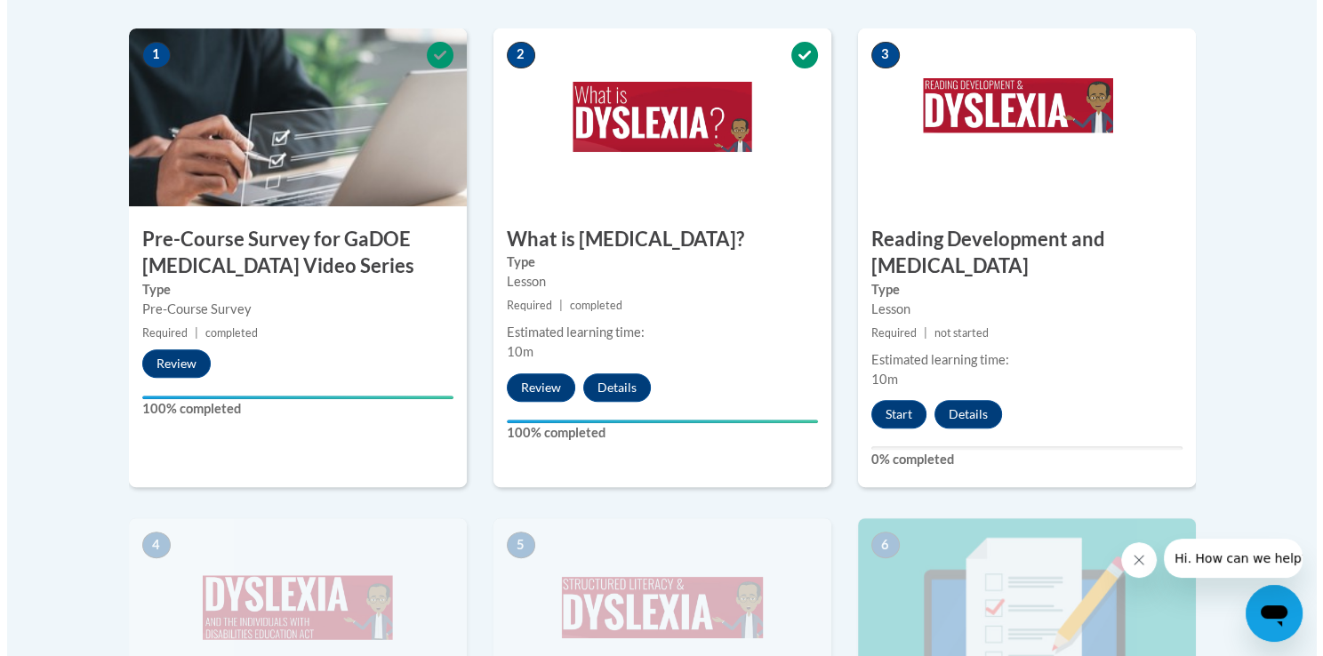
scroll to position [600, 0]
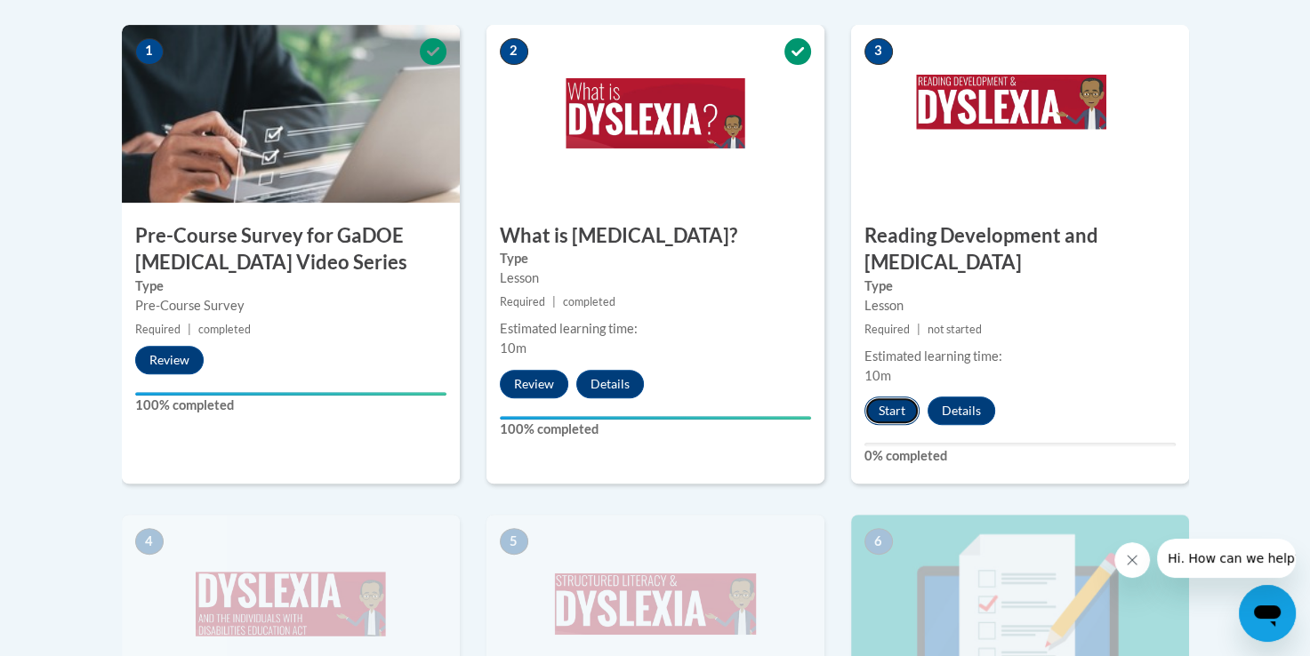
click at [895, 397] on button "Start" at bounding box center [891, 411] width 55 height 28
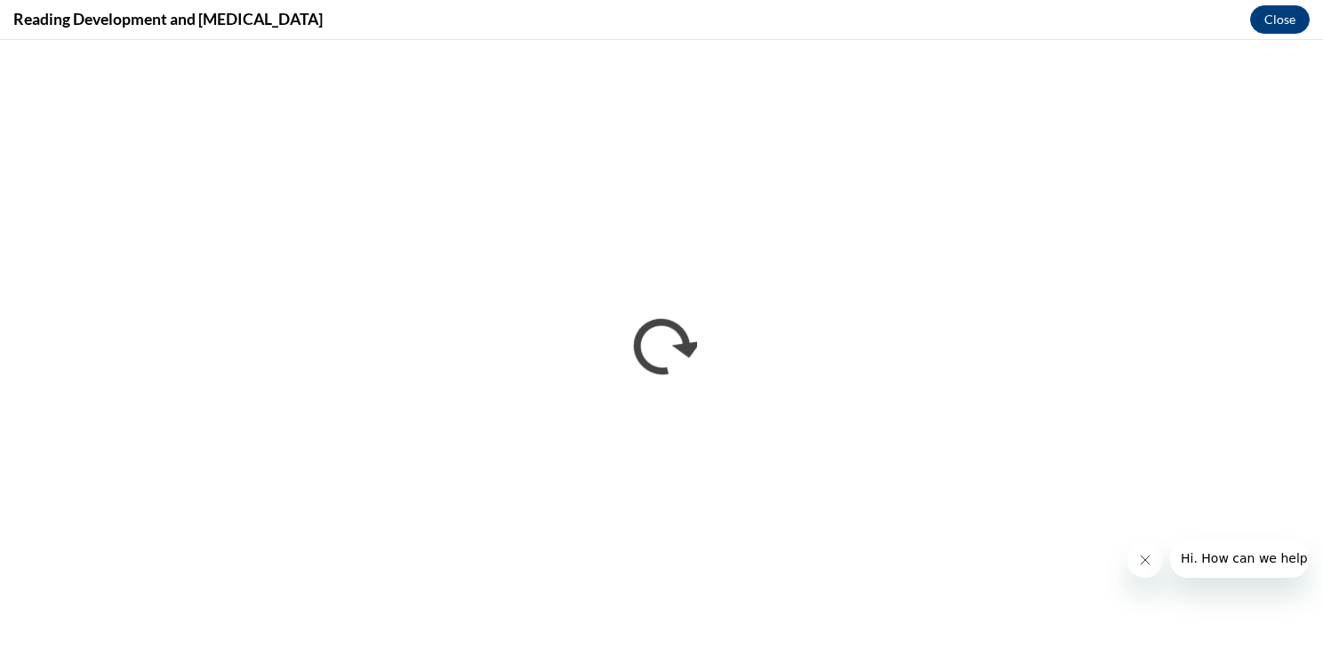
scroll to position [0, 0]
